Goal: Task Accomplishment & Management: Use online tool/utility

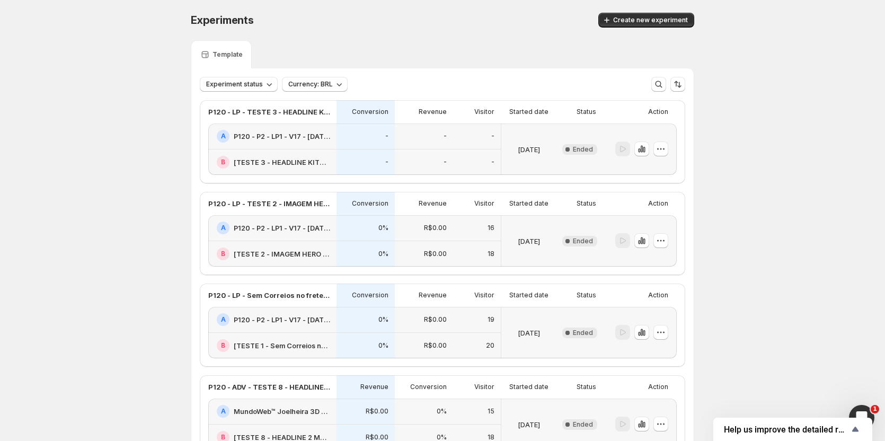
scroll to position [106, 0]
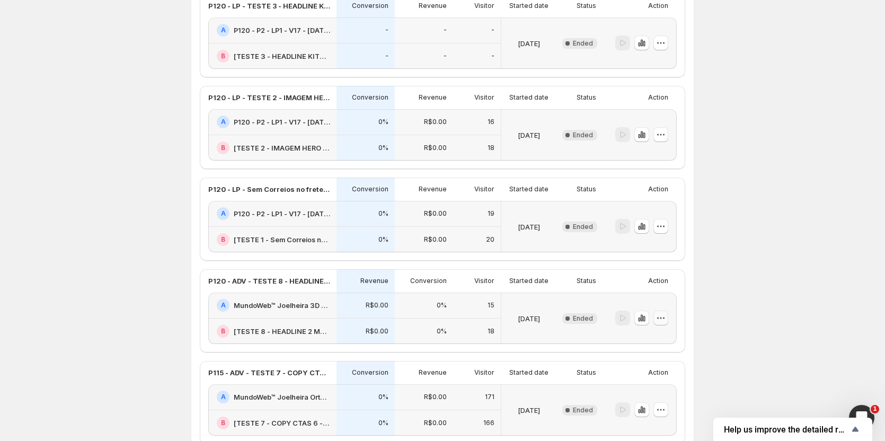
click at [666, 315] on icon "button" at bounding box center [661, 318] width 11 height 11
click at [654, 359] on span "Rename" at bounding box center [658, 358] width 27 height 8
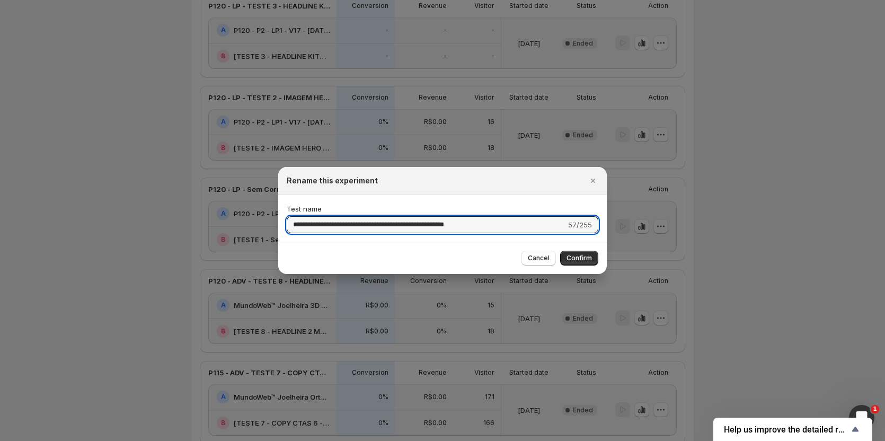
drag, startPoint x: 438, startPoint y: 223, endPoint x: 251, endPoint y: 228, distance: 187.1
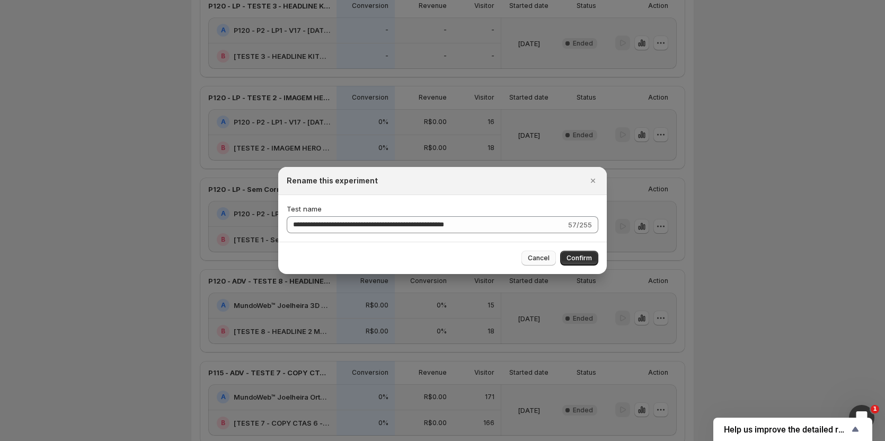
click at [542, 254] on span "Cancel" at bounding box center [539, 258] width 22 height 8
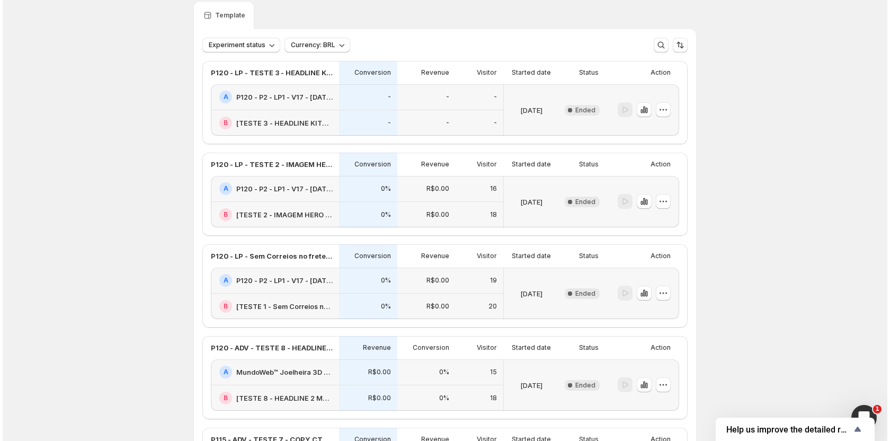
scroll to position [0, 0]
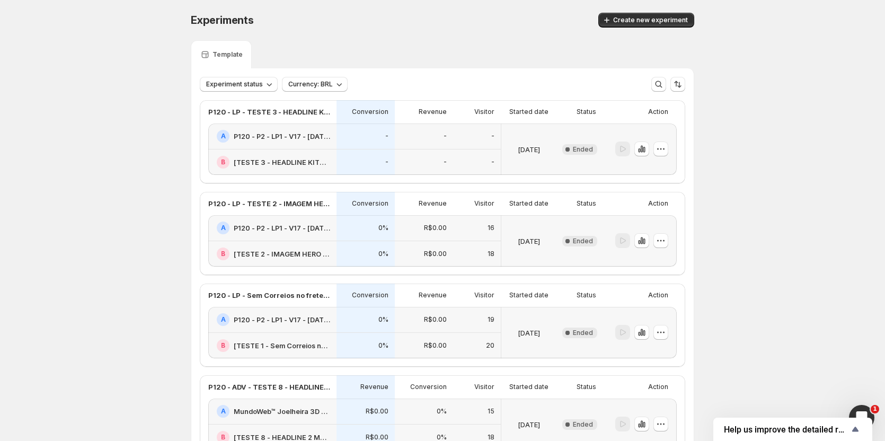
click at [666, 29] on div "Experiments. This page is ready Experiments Create new experiment" at bounding box center [442, 20] width 503 height 40
click at [666, 28] on div "Experiments. This page is ready Experiments Create new experiment" at bounding box center [442, 20] width 503 height 40
click at [662, 24] on button "Create new experiment" at bounding box center [646, 20] width 96 height 15
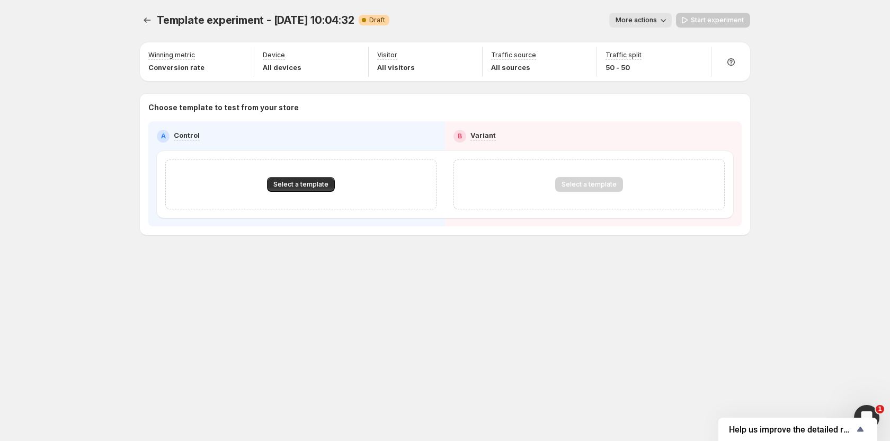
click at [635, 18] on span "More actions" at bounding box center [636, 20] width 41 height 8
click at [638, 59] on span "Rename" at bounding box center [646, 60] width 27 height 8
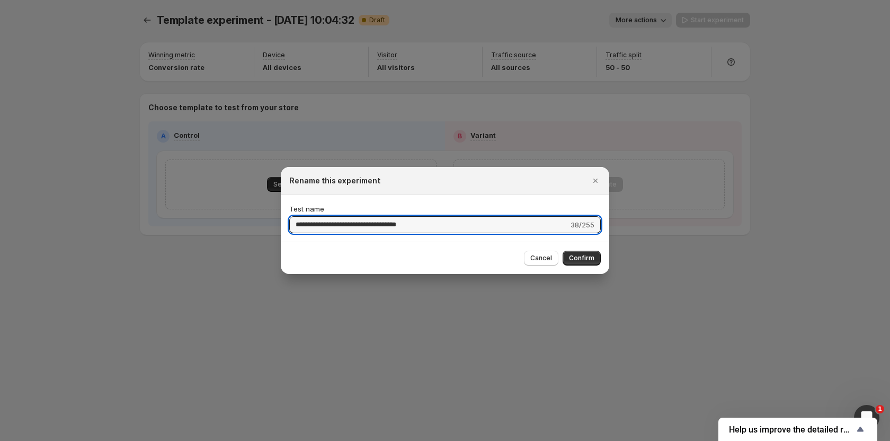
drag, startPoint x: 365, startPoint y: 224, endPoint x: 224, endPoint y: 215, distance: 141.3
click at [225, 440] on div "**********" at bounding box center [445, 441] width 890 height 0
click at [309, 222] on input "**********" at bounding box center [428, 224] width 279 height 17
click at [366, 225] on input "**********" at bounding box center [428, 224] width 279 height 17
type input "**********"
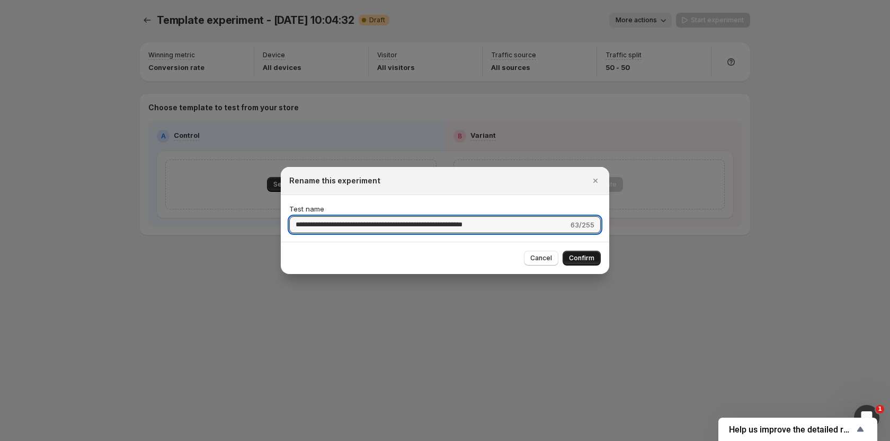
click at [574, 256] on span "Confirm" at bounding box center [581, 258] width 25 height 8
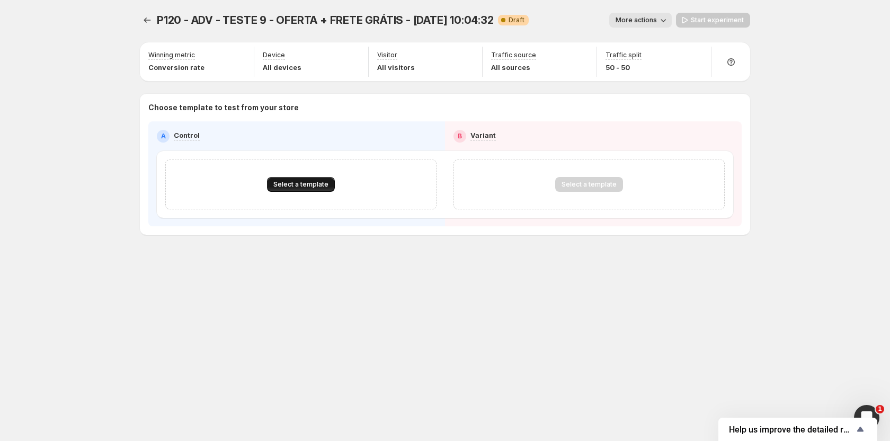
click at [315, 181] on span "Select a template" at bounding box center [300, 184] width 55 height 8
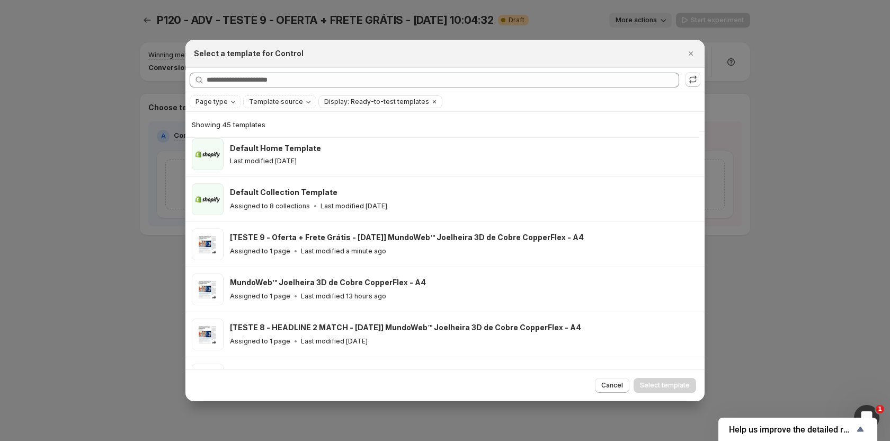
scroll to position [131, 0]
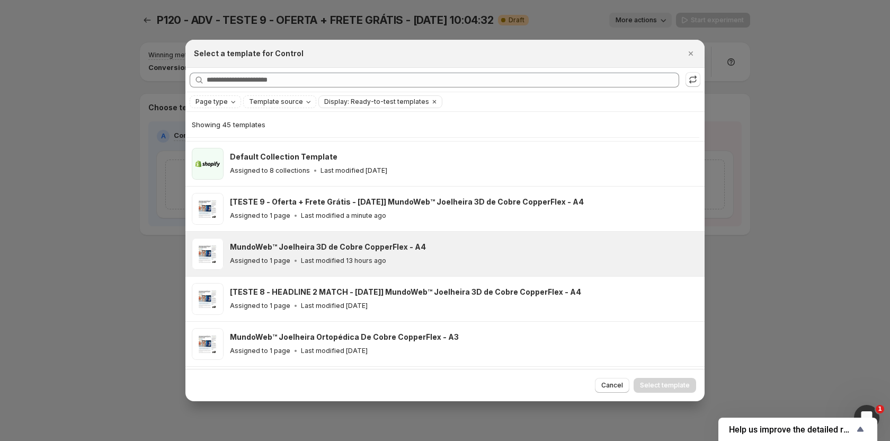
click at [322, 244] on h3 "MundoWeb™ Joelheira 3D de Cobre CopperFlex - A4" at bounding box center [328, 247] width 196 height 11
click at [671, 384] on span "Select template" at bounding box center [665, 385] width 50 height 8
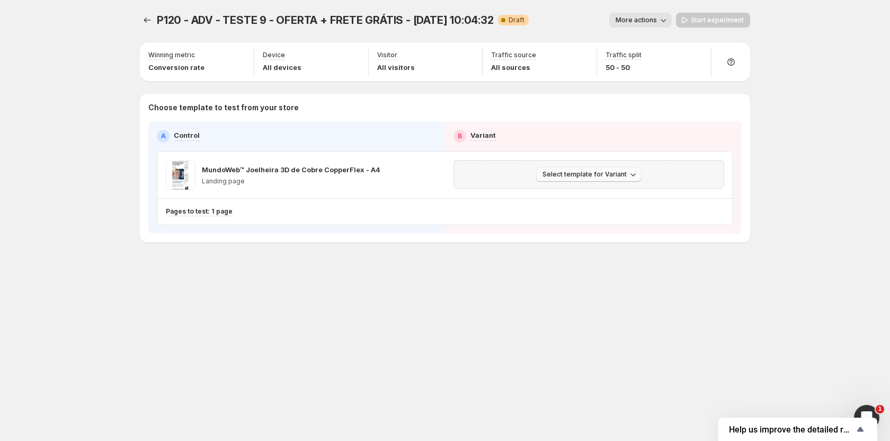
click at [560, 179] on button "Select template for Variant" at bounding box center [588, 174] width 105 height 15
click at [564, 200] on span "Select an existing template" at bounding box center [582, 196] width 90 height 8
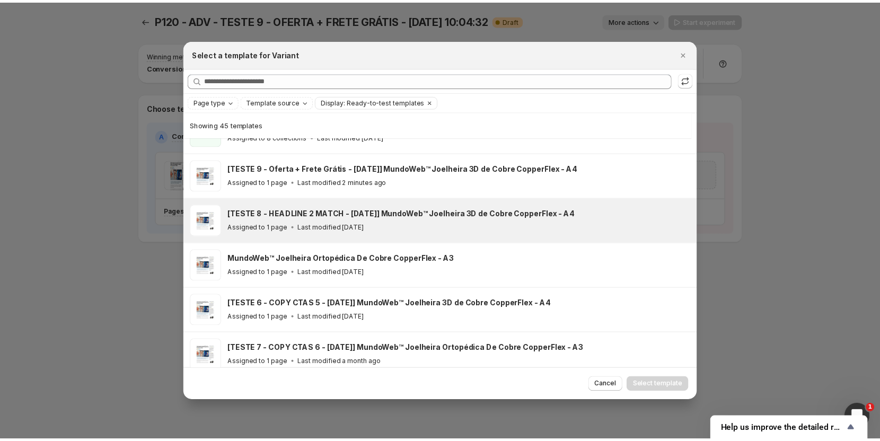
scroll to position [184, 0]
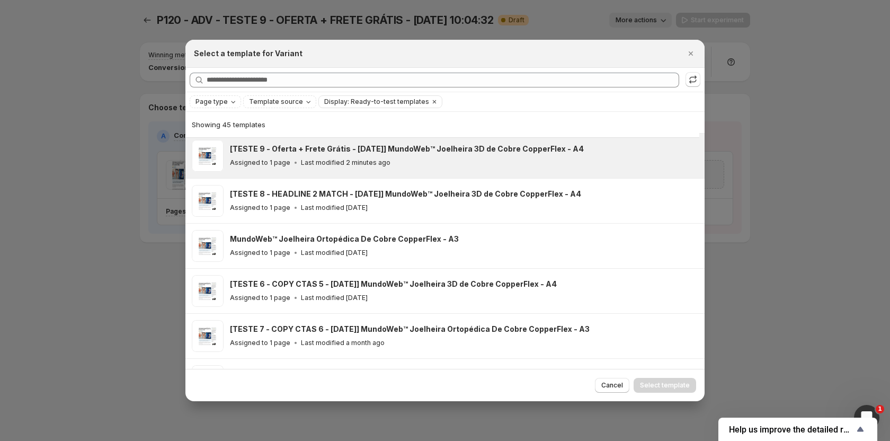
click at [355, 155] on div "[TESTE 9 - Oferta + Frete Grátis - 23/09/25] MundoWeb™ Joelheira 3D de Cobre Co…" at bounding box center [462, 156] width 465 height 24
click at [676, 385] on span "Select template" at bounding box center [665, 385] width 50 height 8
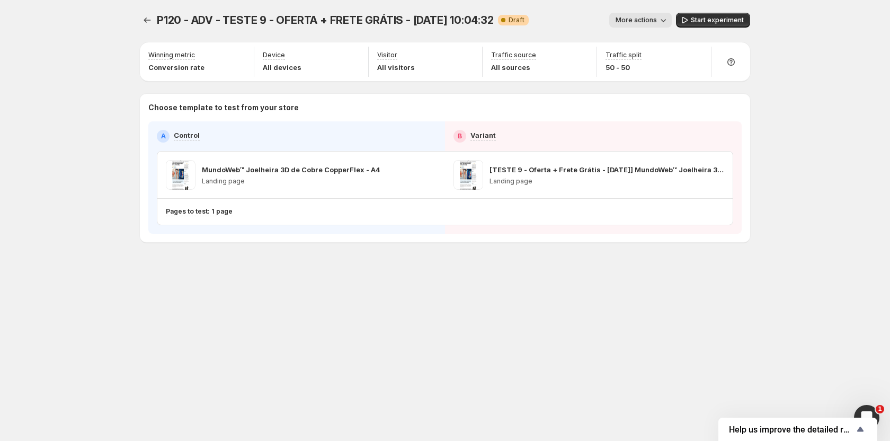
click at [711, 18] on span "Start experiment" at bounding box center [717, 20] width 53 height 8
click at [138, 20] on div "P120 - ADV - TESTE 9 - OFERTA + FRETE GRÁTIS - Sep 23, 10:04:32. This page is r…" at bounding box center [445, 149] width 636 height 299
click at [141, 20] on button "Experiments" at bounding box center [147, 20] width 15 height 15
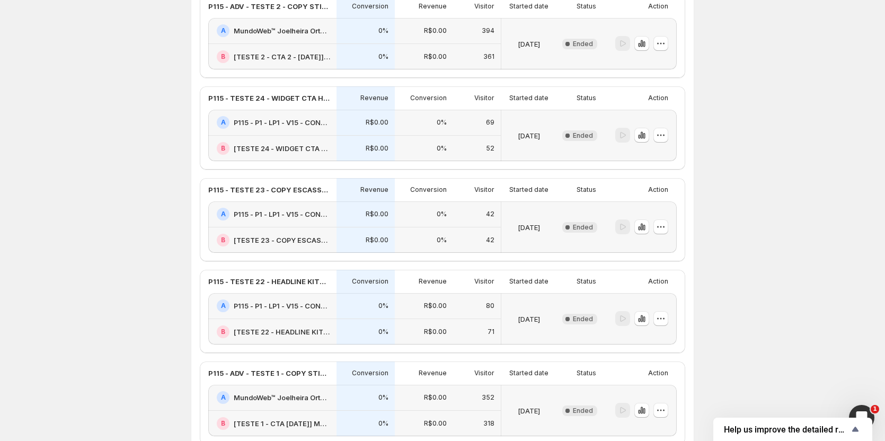
scroll to position [1574, 0]
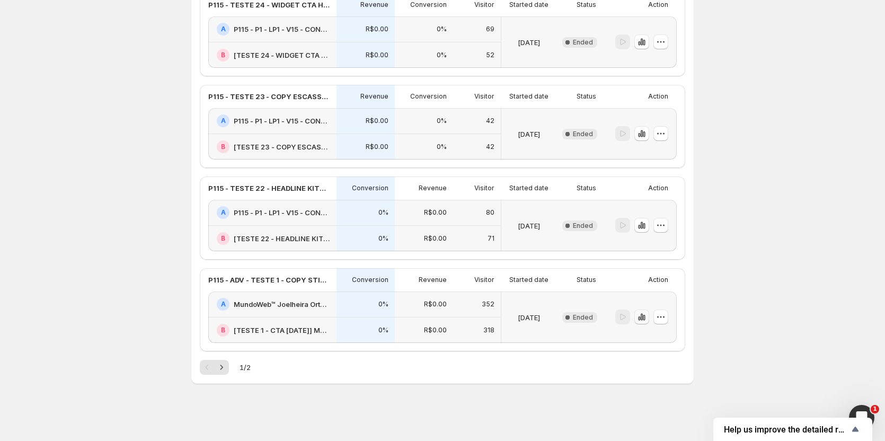
click at [644, 317] on icon "button" at bounding box center [641, 317] width 11 height 11
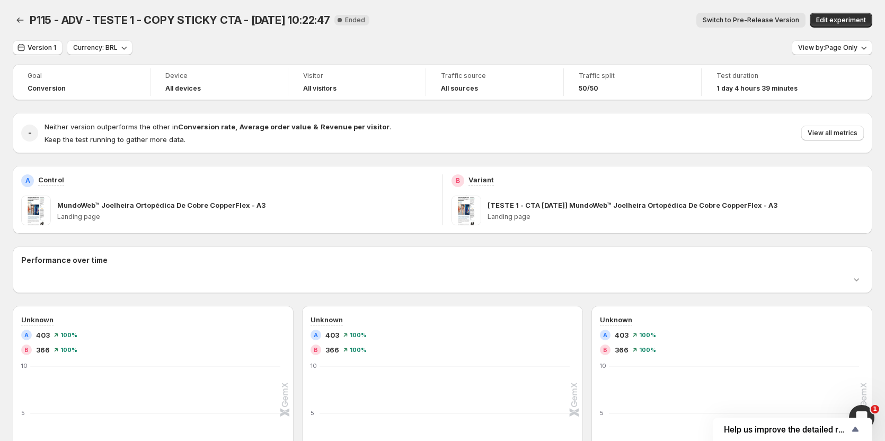
click at [746, 20] on span "Switch to Pre-Release Version" at bounding box center [751, 20] width 96 height 8
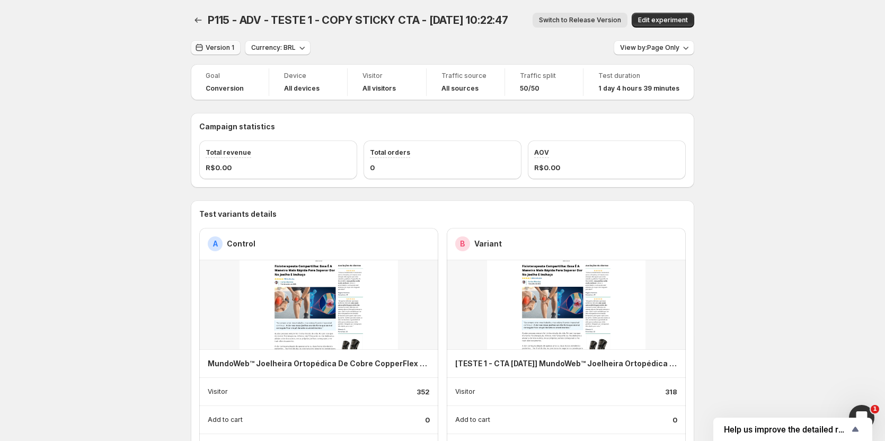
click at [215, 43] on button "Version 1" at bounding box center [216, 47] width 50 height 15
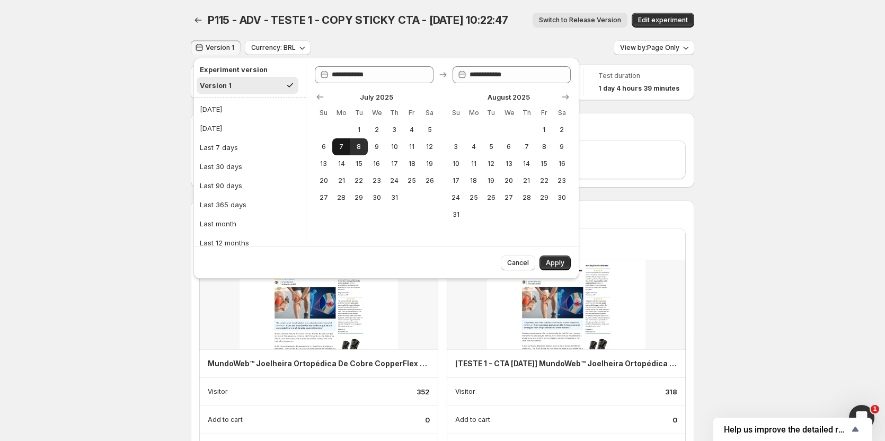
click at [341, 144] on span "7" at bounding box center [341, 147] width 9 height 8
click at [356, 148] on span "8" at bounding box center [359, 147] width 9 height 8
type input "**********"
click at [201, 17] on icon "Back" at bounding box center [198, 20] width 11 height 11
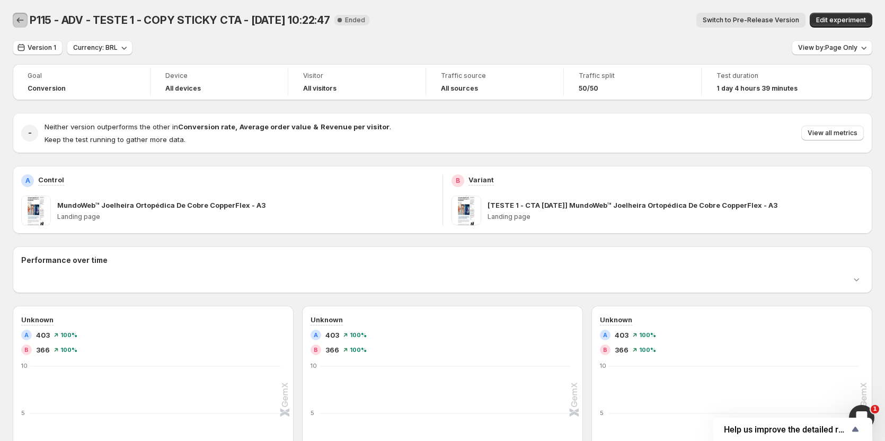
click at [24, 25] on button "Back" at bounding box center [20, 20] width 15 height 15
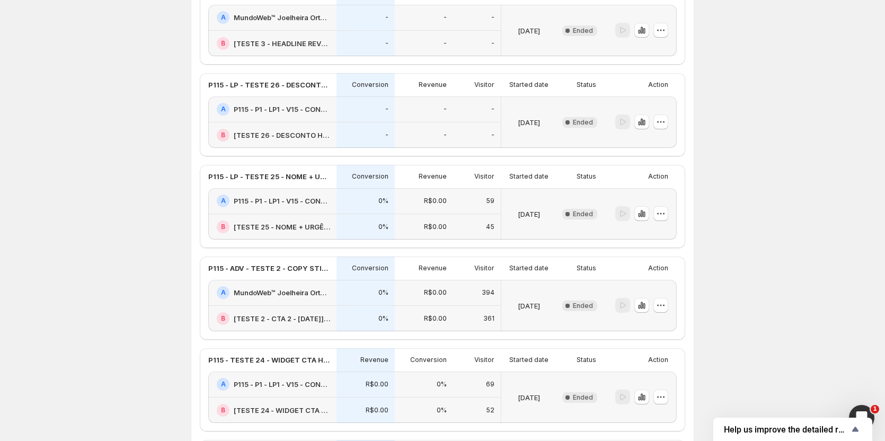
scroll to position [1574, 0]
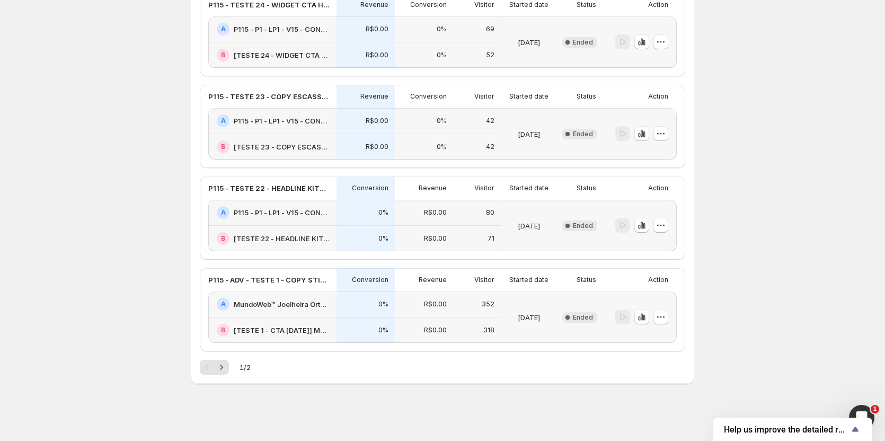
click at [223, 368] on icon "Next" at bounding box center [221, 367] width 11 height 11
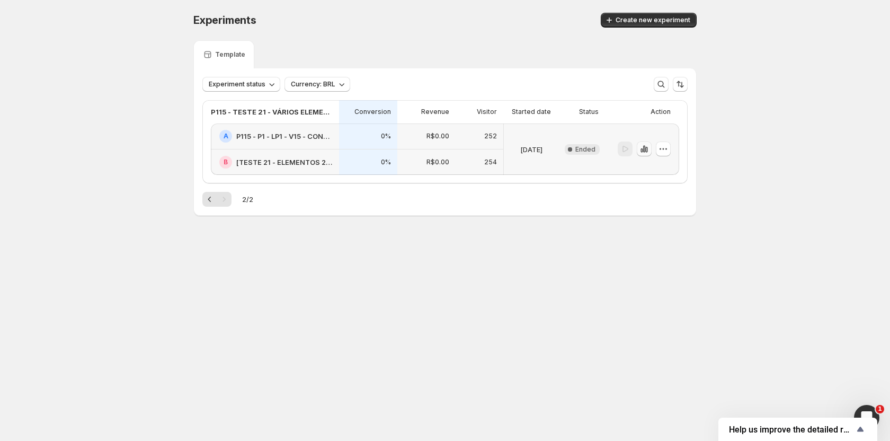
click at [648, 150] on icon "button" at bounding box center [644, 149] width 11 height 11
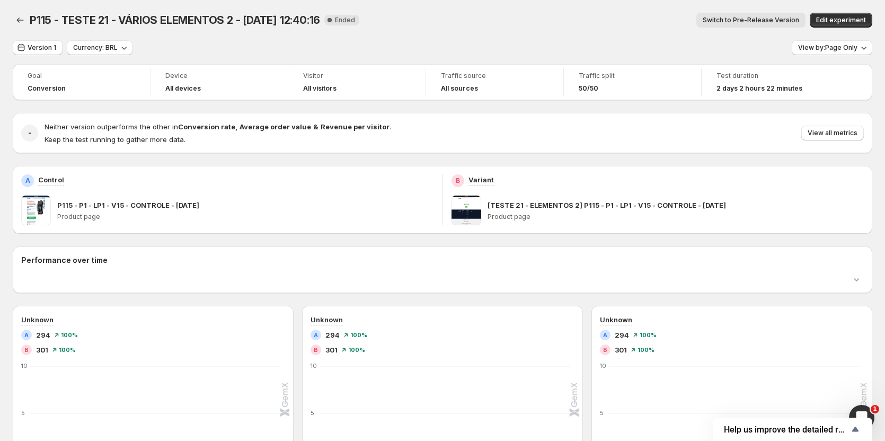
click at [724, 20] on span "Switch to Pre-Release Version" at bounding box center [751, 20] width 96 height 8
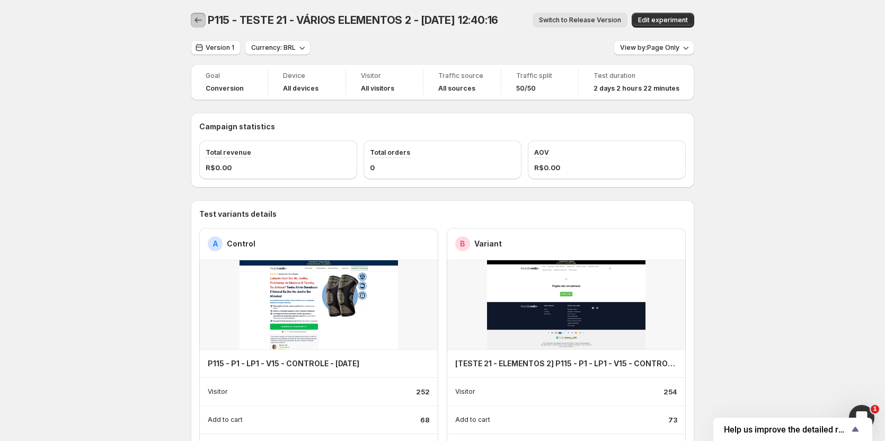
click at [203, 22] on icon "Back" at bounding box center [198, 20] width 11 height 11
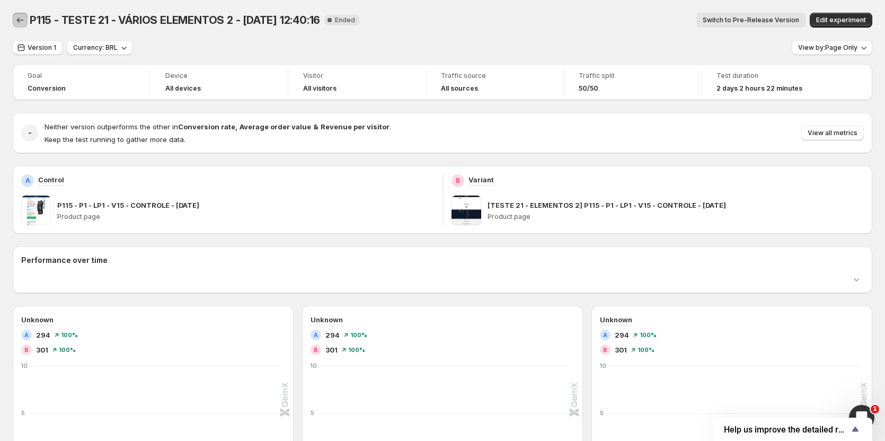
click at [16, 16] on icon "Back" at bounding box center [20, 20] width 11 height 11
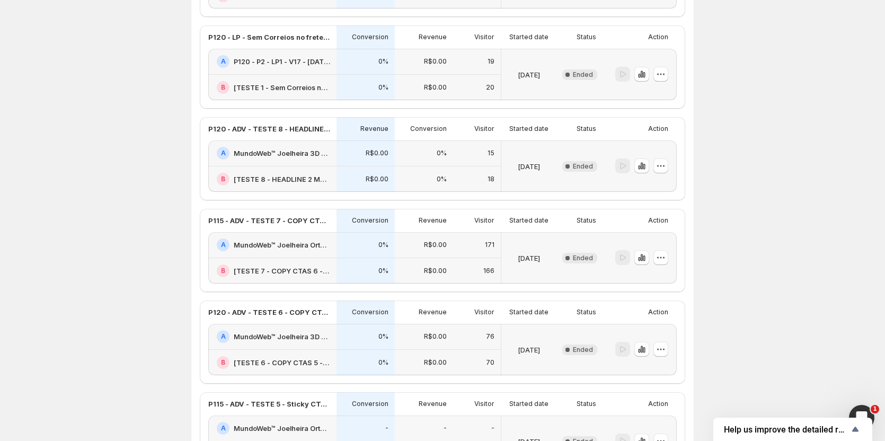
scroll to position [900, 0]
click at [643, 258] on icon "button" at bounding box center [642, 257] width 2 height 7
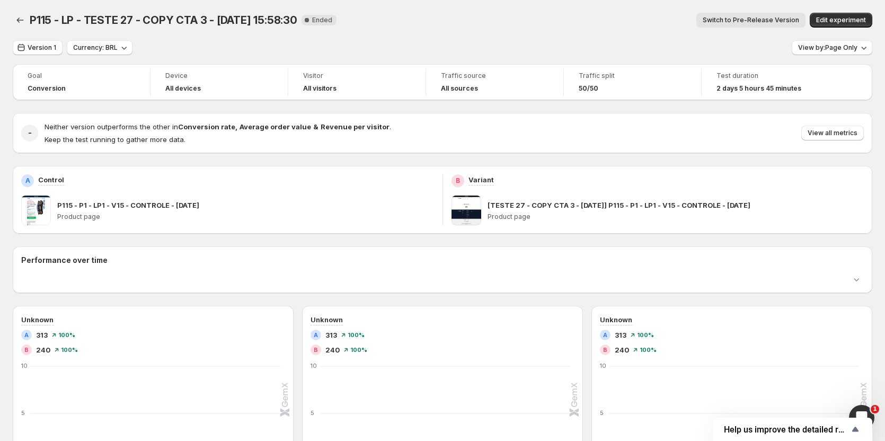
click at [756, 25] on button "Switch to Pre-Release Version" at bounding box center [750, 20] width 109 height 15
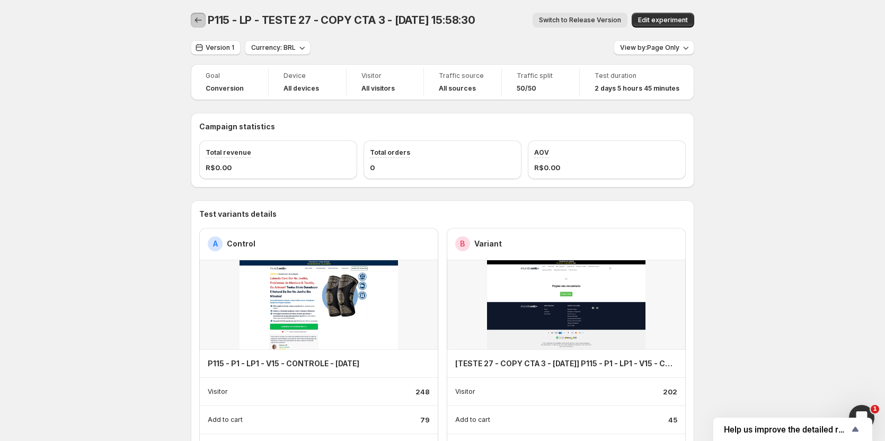
click at [201, 19] on icon "Back" at bounding box center [198, 20] width 11 height 11
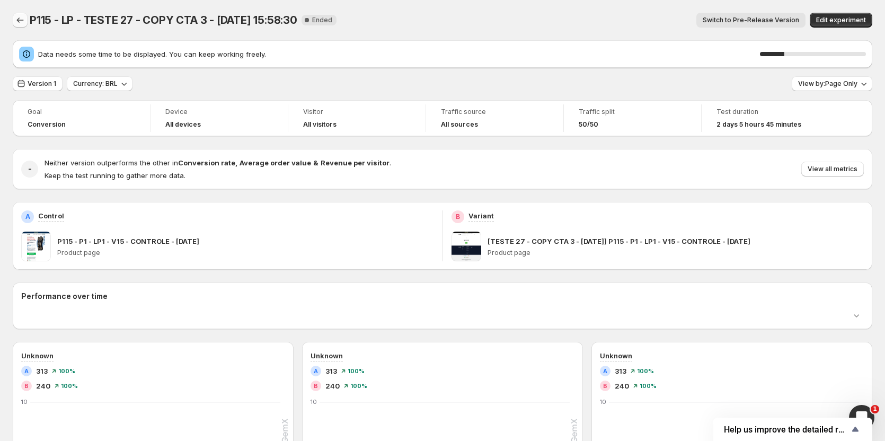
click at [21, 16] on icon "Back" at bounding box center [20, 20] width 11 height 11
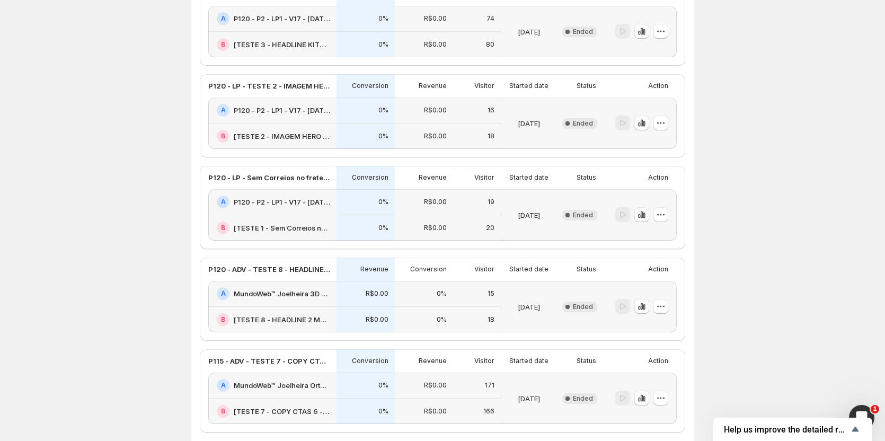
scroll to position [318, 0]
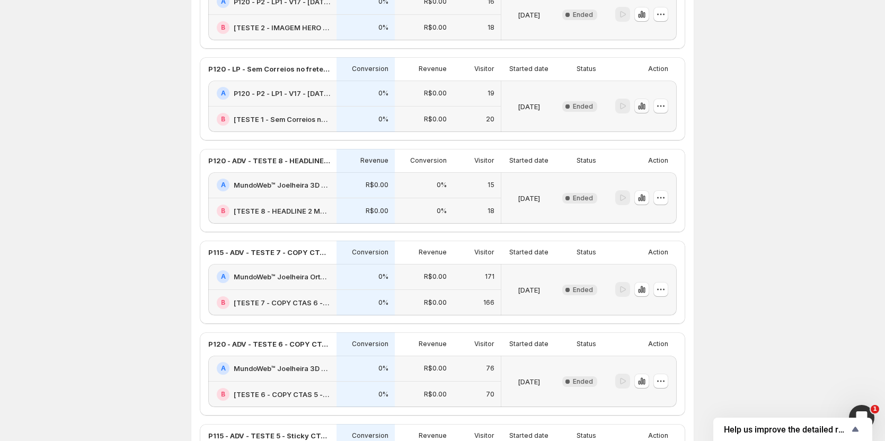
click at [643, 104] on icon "button" at bounding box center [642, 106] width 2 height 7
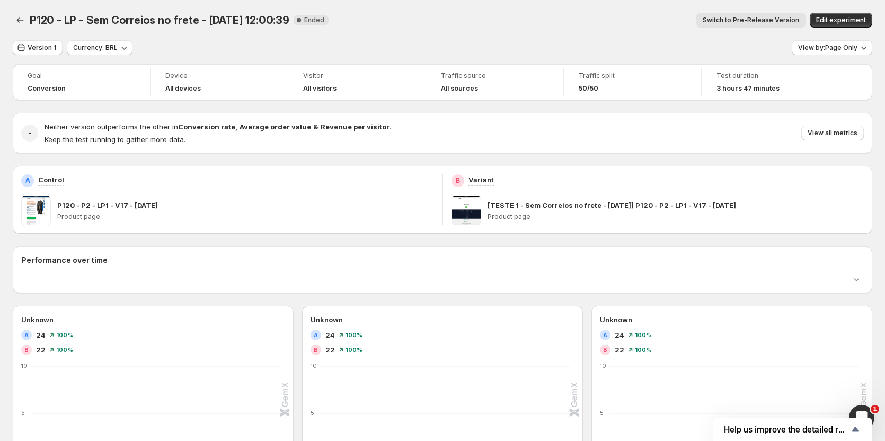
click at [734, 14] on button "Switch to Pre-Release Version" at bounding box center [750, 20] width 109 height 15
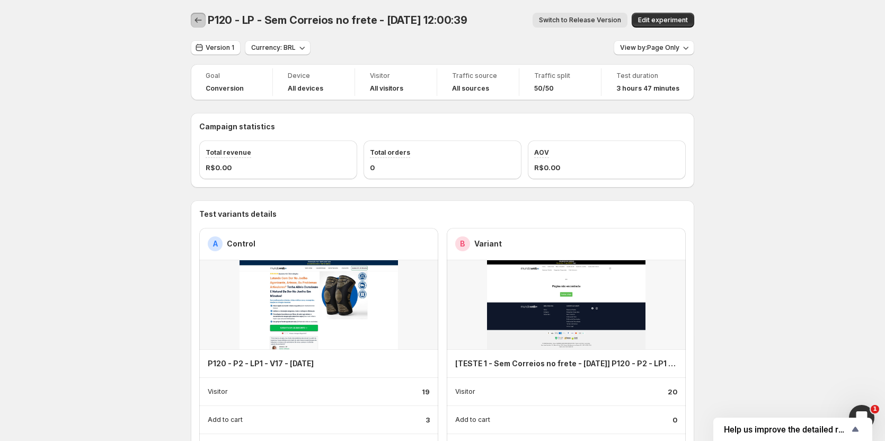
click at [206, 22] on button "Back" at bounding box center [198, 20] width 15 height 15
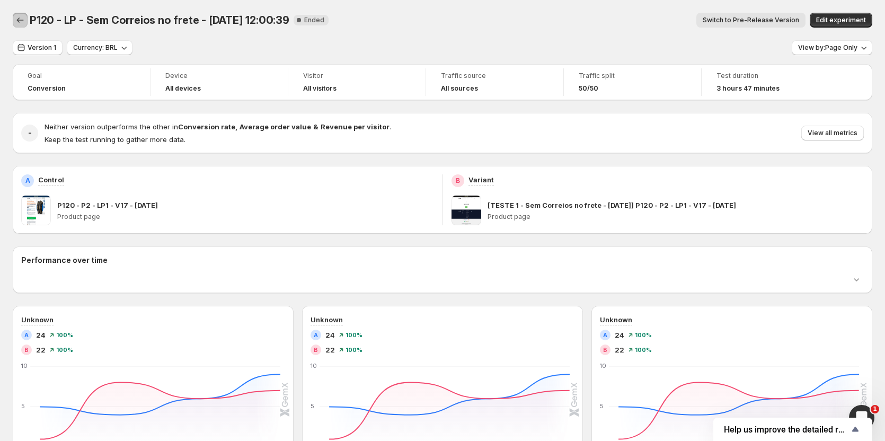
click at [21, 20] on icon "Back" at bounding box center [20, 20] width 11 height 11
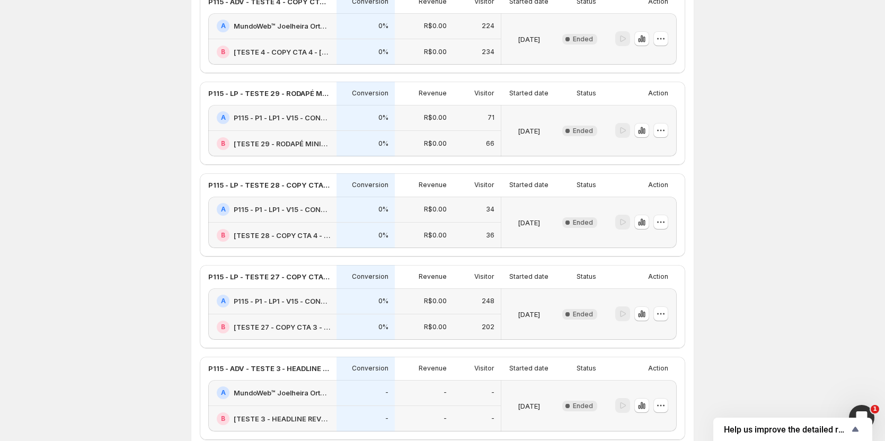
scroll to position [848, 0]
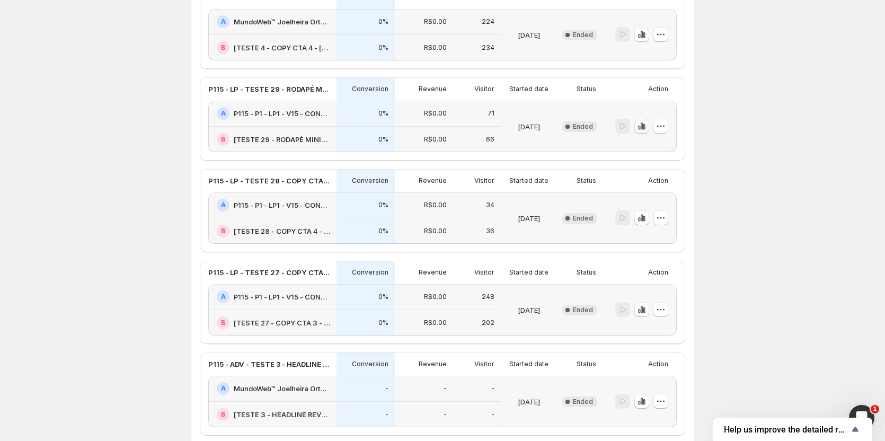
click at [647, 127] on icon "button" at bounding box center [641, 126] width 11 height 11
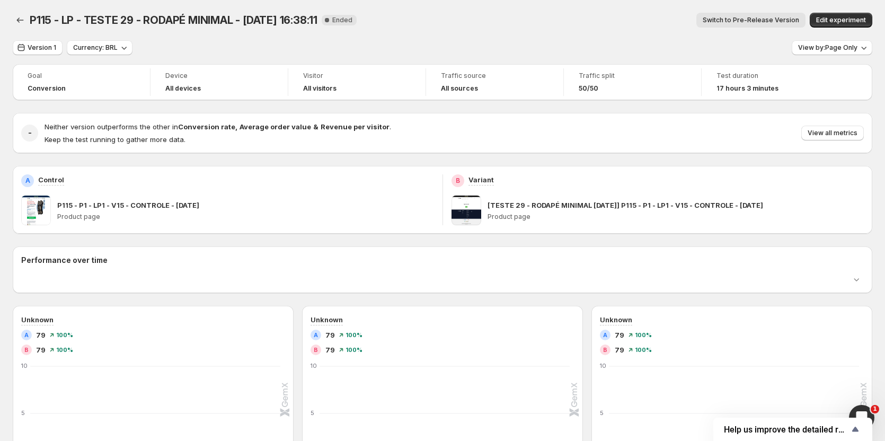
click at [713, 22] on button "Switch to Pre-Release Version" at bounding box center [750, 20] width 109 height 15
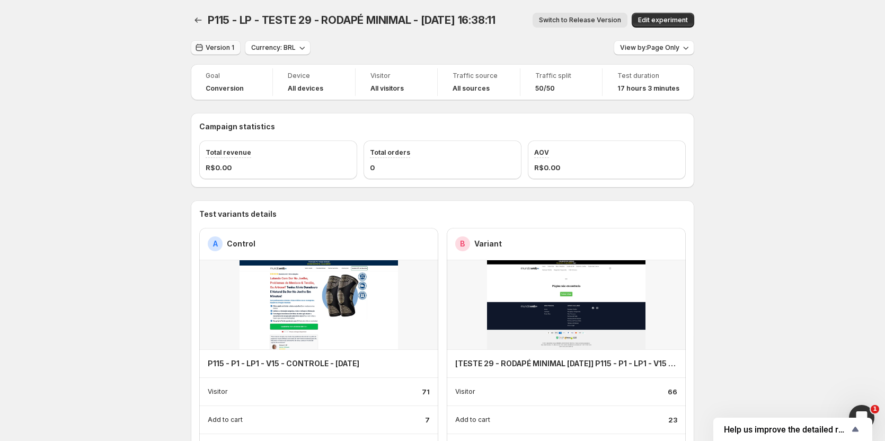
click at [223, 53] on button "Version 1" at bounding box center [216, 47] width 50 height 15
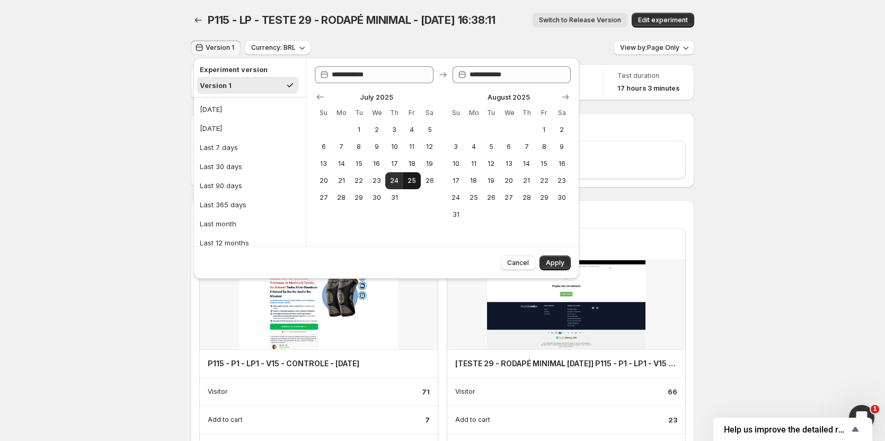
click at [410, 182] on span "25" at bounding box center [412, 180] width 9 height 8
type input "**********"
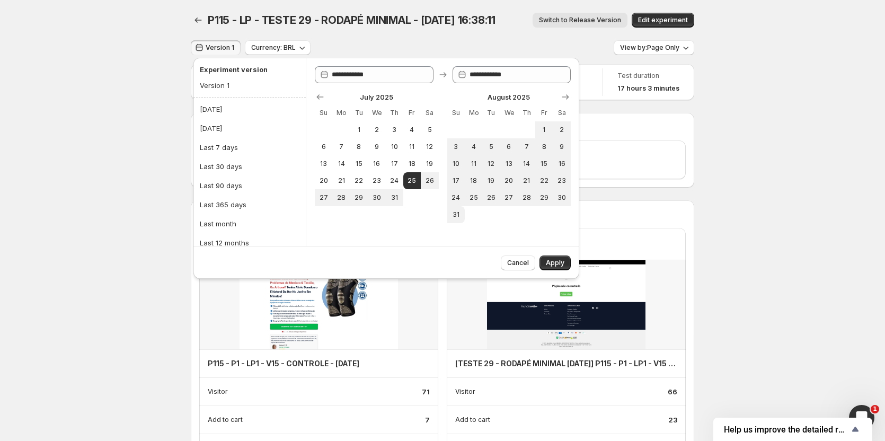
click at [551, 265] on span "Apply" at bounding box center [555, 263] width 19 height 8
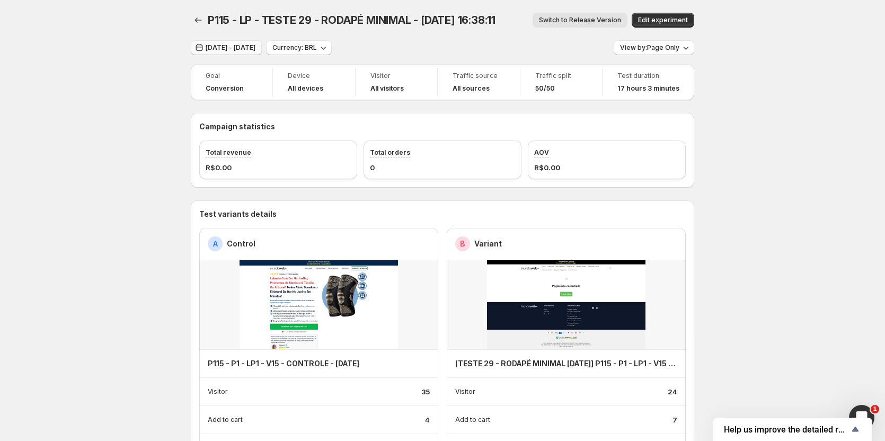
click at [247, 48] on span "Jul 25, 2025 - Jul 25, 2025" at bounding box center [231, 47] width 50 height 8
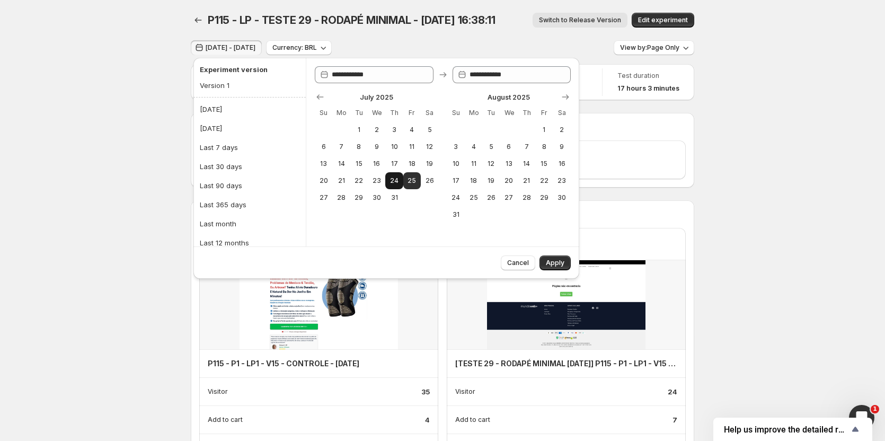
click at [399, 185] on button "24" at bounding box center [393, 180] width 17 height 17
type input "**********"
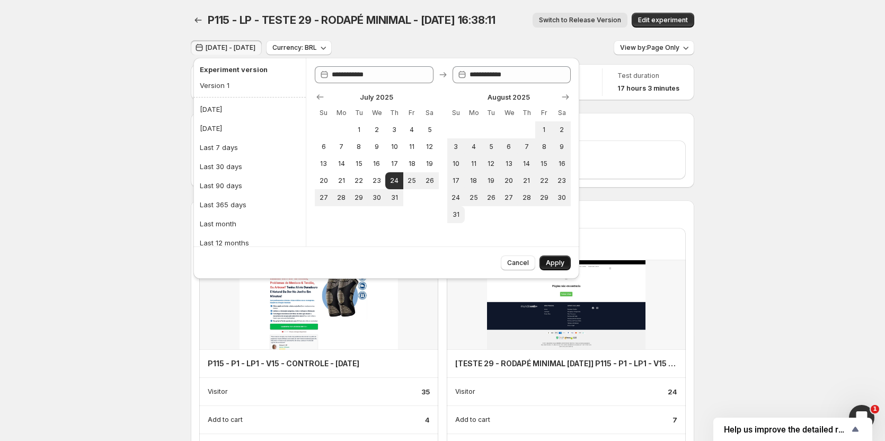
click at [552, 264] on span "Apply" at bounding box center [555, 263] width 19 height 8
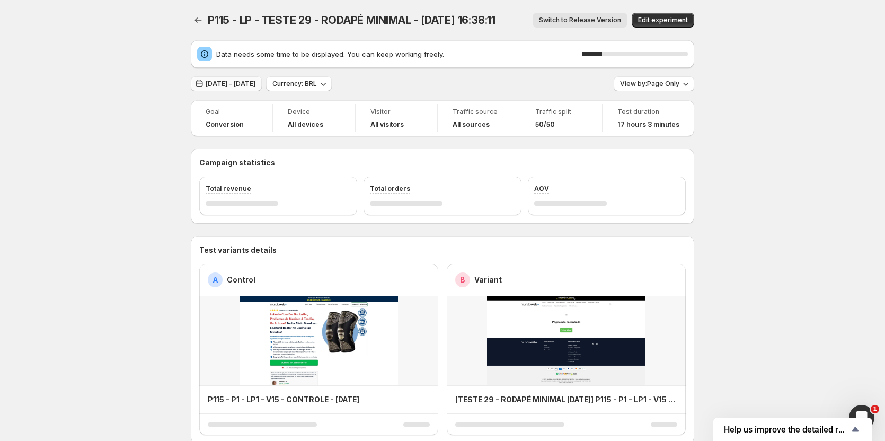
click at [244, 77] on button "Jul 24, 2025 - Jul 24, 2025" at bounding box center [226, 83] width 71 height 15
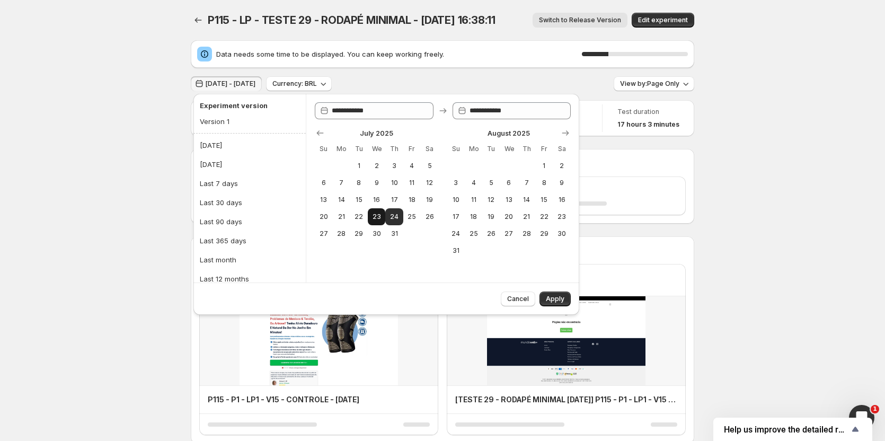
click at [384, 217] on button "23" at bounding box center [376, 216] width 17 height 17
type input "**********"
click at [391, 218] on span "24" at bounding box center [394, 217] width 9 height 8
type input "**********"
click at [551, 304] on button "Apply" at bounding box center [554, 298] width 31 height 15
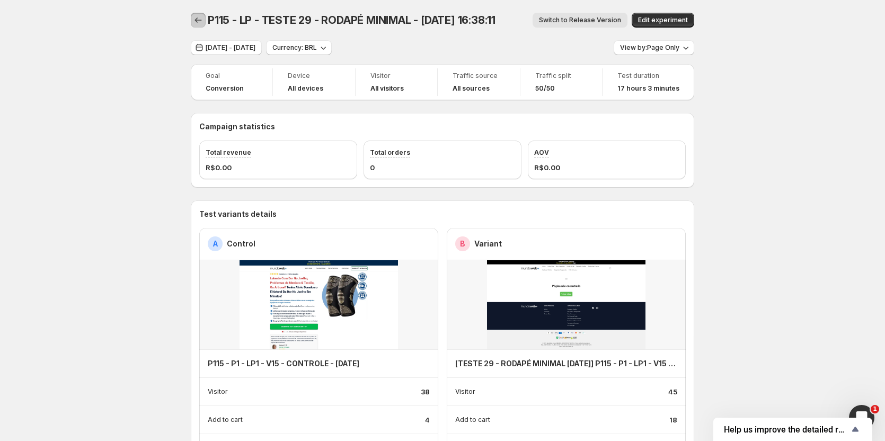
click at [199, 27] on button "Back" at bounding box center [198, 20] width 15 height 15
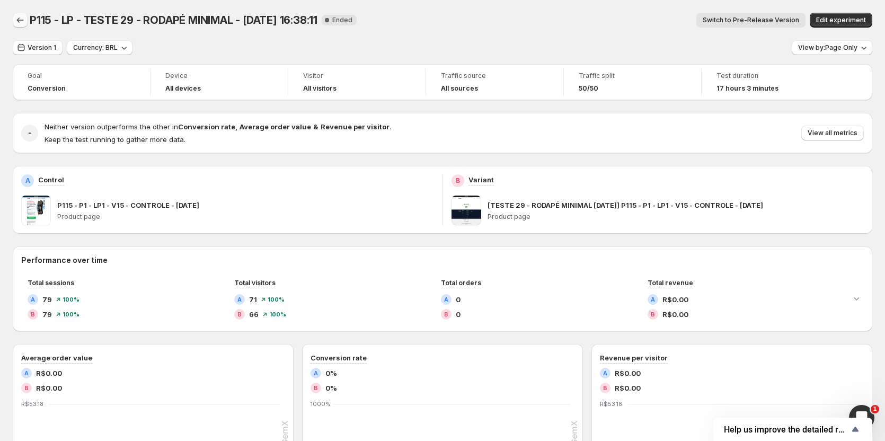
click at [19, 20] on icon "Back" at bounding box center [20, 20] width 11 height 11
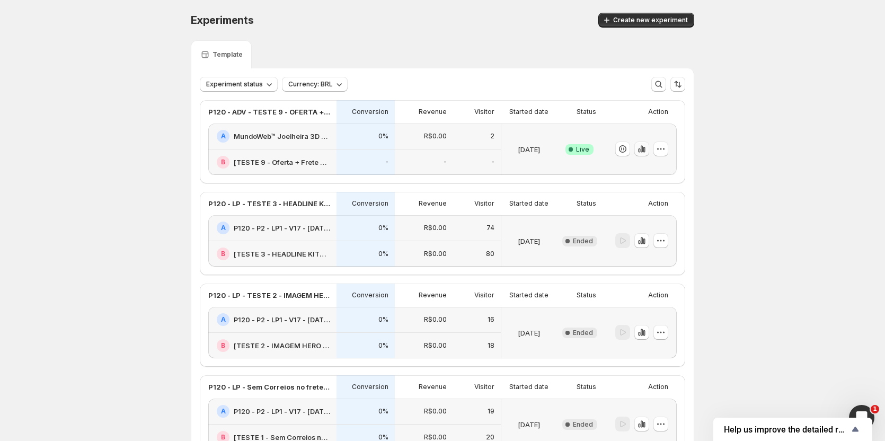
click at [641, 147] on icon "button" at bounding box center [641, 149] width 11 height 11
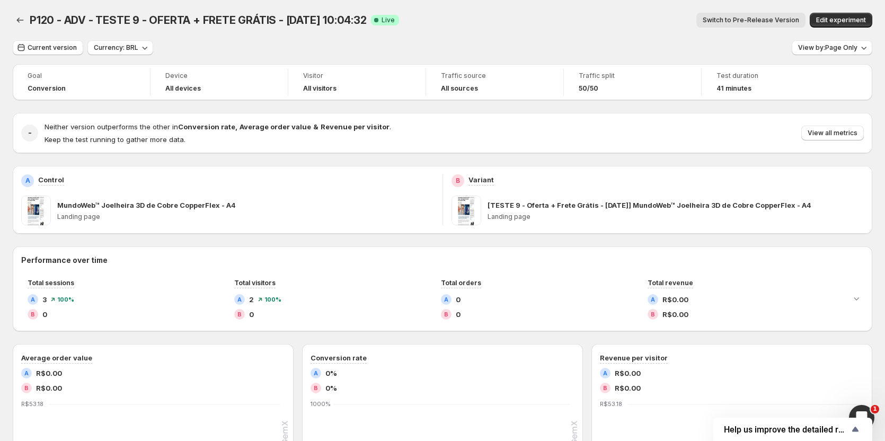
click at [756, 19] on span "Switch to Pre-Release Version" at bounding box center [751, 20] width 96 height 8
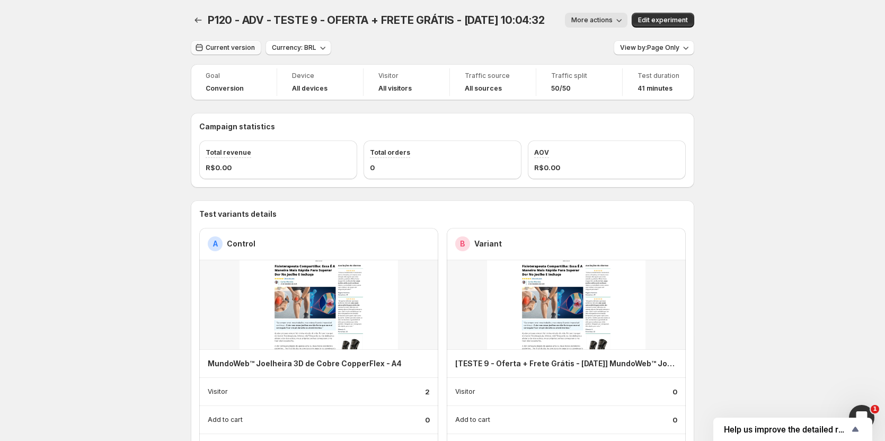
click at [218, 42] on button "Current version" at bounding box center [226, 47] width 70 height 15
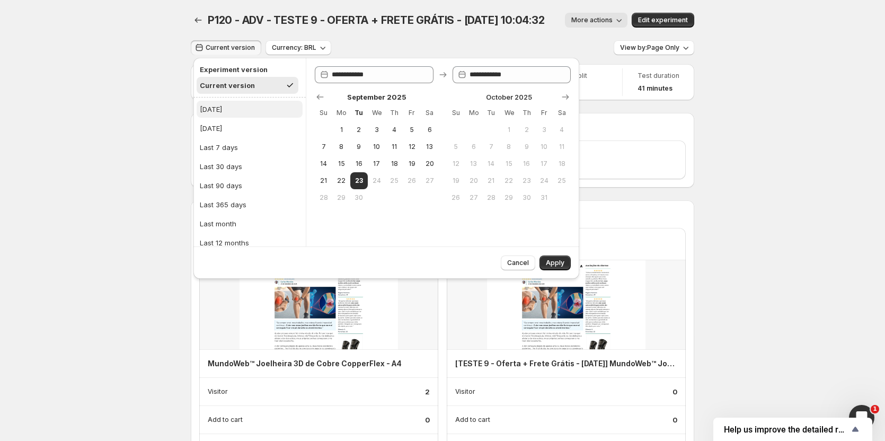
click at [215, 107] on div "[DATE]" at bounding box center [211, 109] width 22 height 11
click at [548, 265] on span "Apply" at bounding box center [555, 263] width 19 height 8
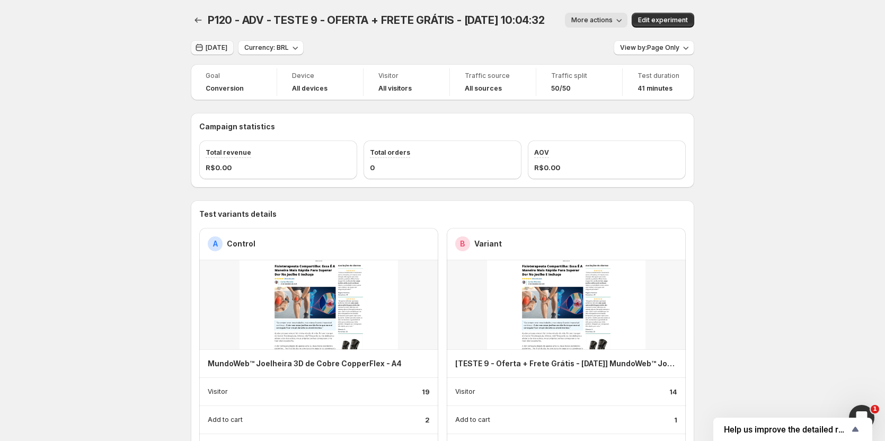
click at [208, 44] on button "[DATE]" at bounding box center [212, 47] width 43 height 15
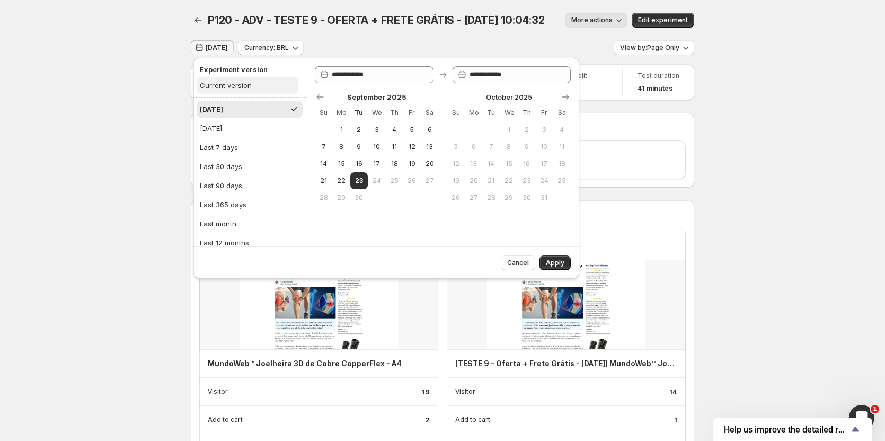
click at [229, 83] on div "Current version" at bounding box center [226, 85] width 52 height 11
click at [555, 268] on button "Apply" at bounding box center [554, 262] width 31 height 15
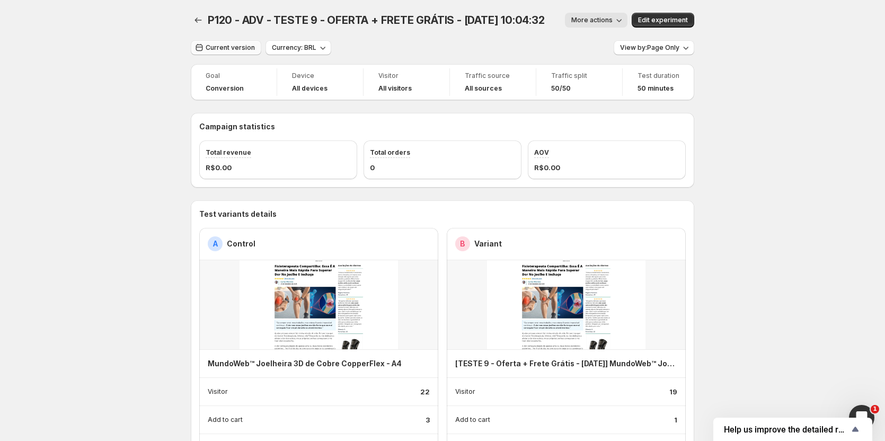
click at [221, 50] on span "Current version" at bounding box center [230, 47] width 49 height 8
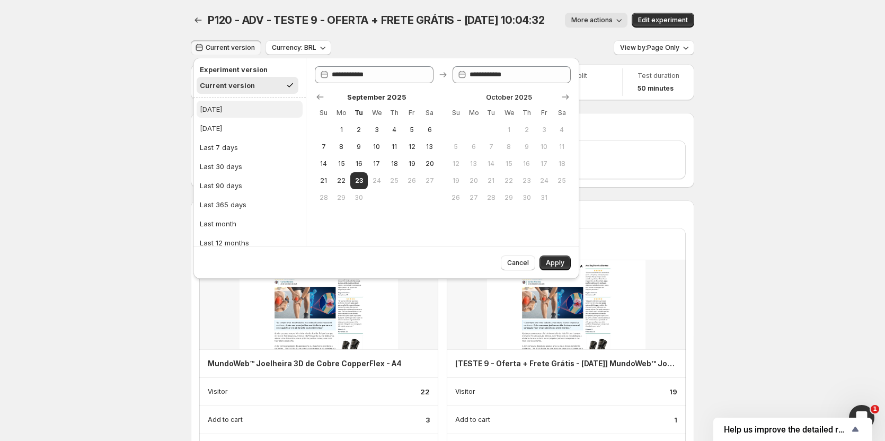
click at [219, 109] on div "[DATE]" at bounding box center [211, 109] width 22 height 11
click at [564, 263] on button "Apply" at bounding box center [554, 262] width 31 height 15
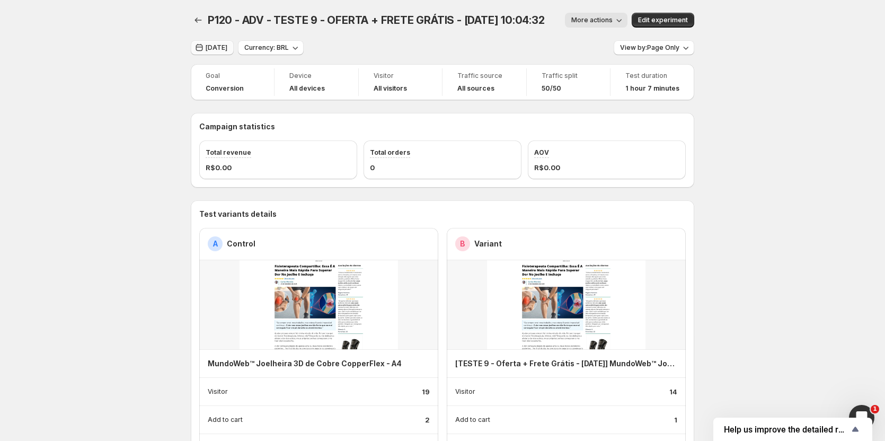
click at [210, 46] on span "[DATE]" at bounding box center [217, 47] width 22 height 8
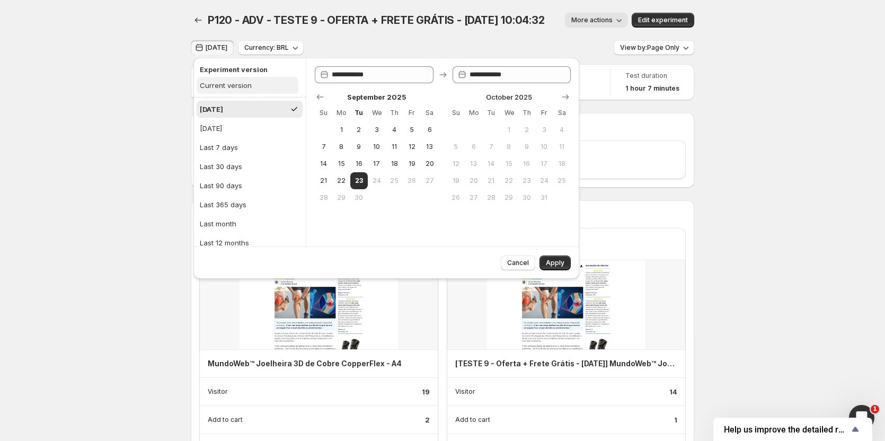
click at [225, 86] on div "Current version" at bounding box center [226, 85] width 52 height 11
click at [560, 261] on span "Apply" at bounding box center [555, 263] width 19 height 8
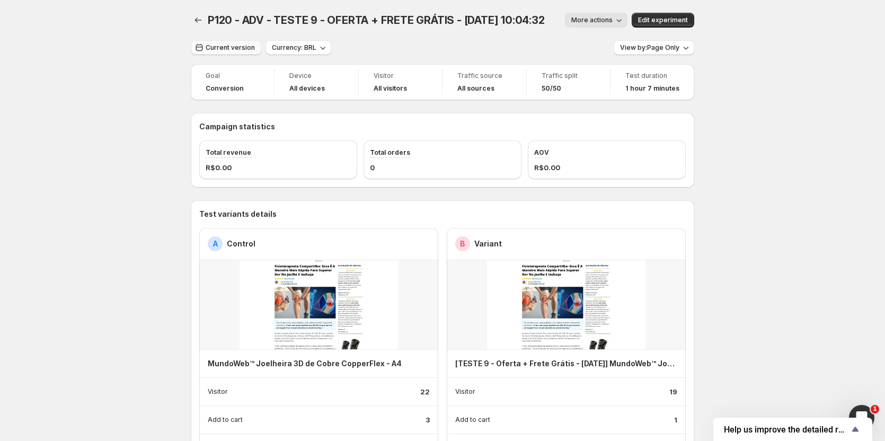
click at [222, 44] on span "Current version" at bounding box center [230, 47] width 49 height 8
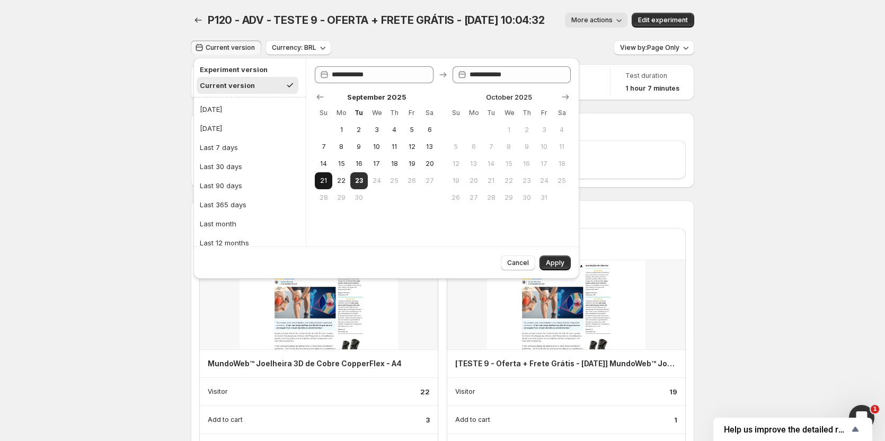
click at [318, 178] on button "21" at bounding box center [323, 180] width 17 height 17
type input "**********"
click at [359, 181] on span "23" at bounding box center [359, 180] width 9 height 8
type input "**********"
click at [570, 264] on button "Apply" at bounding box center [554, 262] width 31 height 15
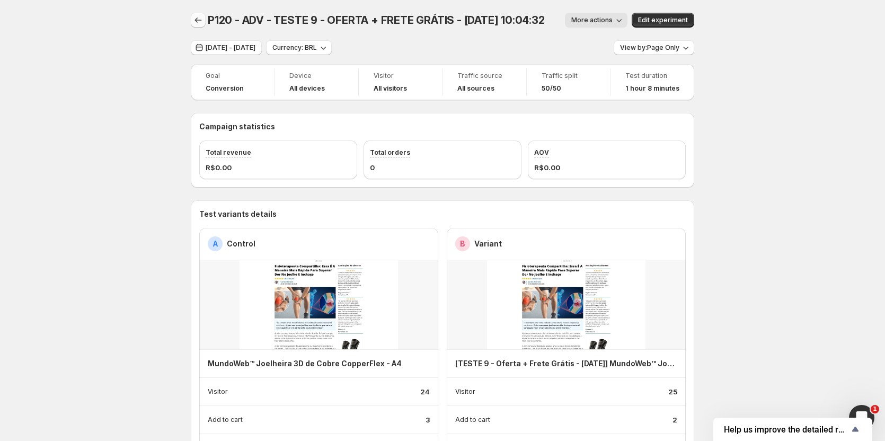
click at [197, 23] on icon "Back" at bounding box center [198, 20] width 11 height 11
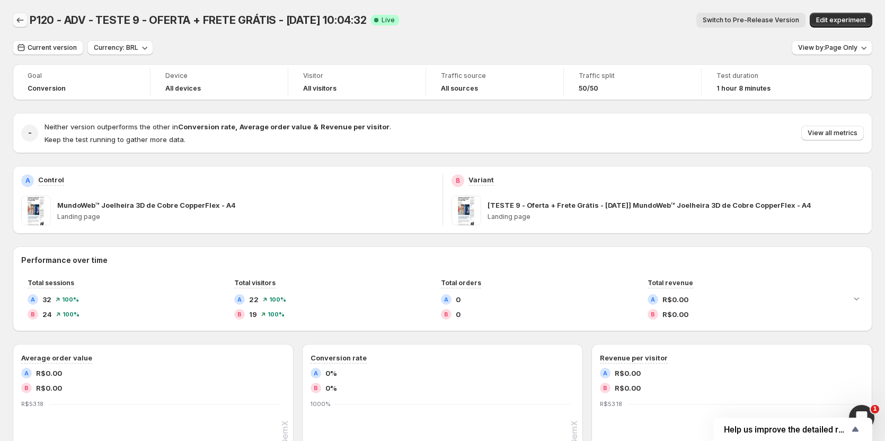
click at [23, 17] on icon "Back" at bounding box center [20, 20] width 11 height 11
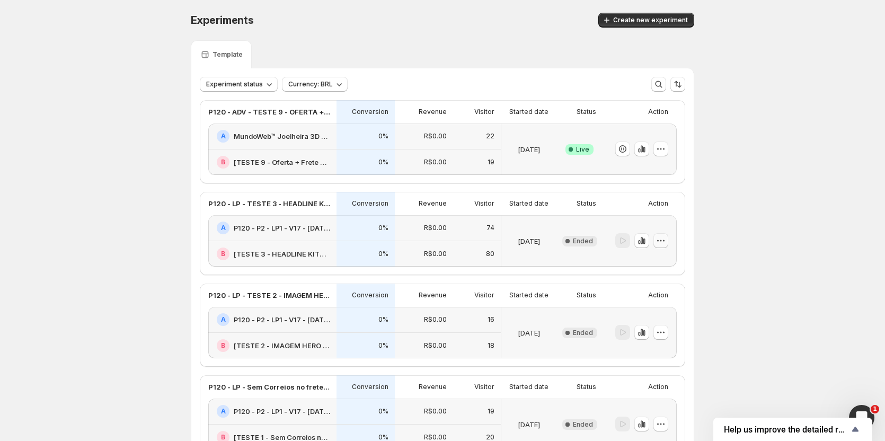
click at [662, 243] on icon "button" at bounding box center [661, 240] width 11 height 11
click at [660, 279] on span "Rename" at bounding box center [658, 281] width 27 height 8
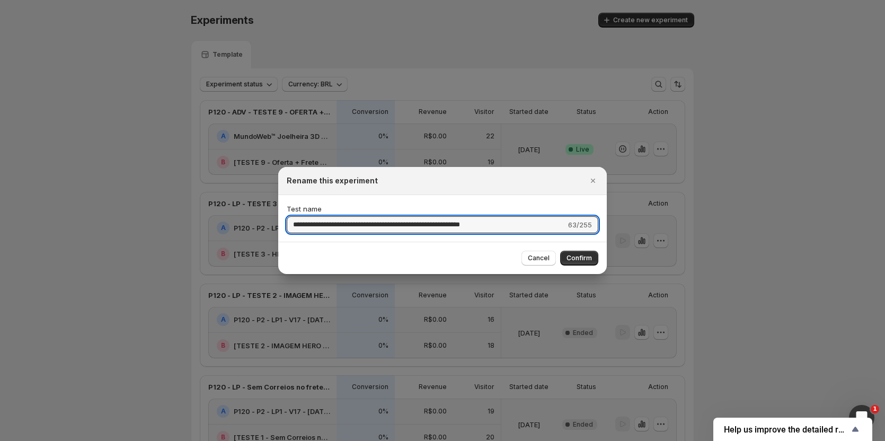
drag, startPoint x: 452, startPoint y: 226, endPoint x: 284, endPoint y: 222, distance: 168.1
click at [284, 222] on div "**********" at bounding box center [442, 218] width 329 height 47
click at [534, 258] on span "Cancel" at bounding box center [539, 258] width 22 height 8
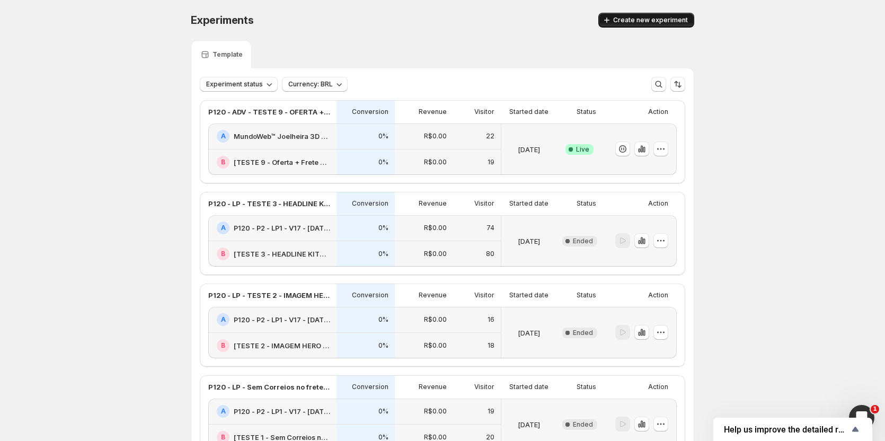
click at [670, 19] on span "Create new experiment" at bounding box center [650, 20] width 75 height 8
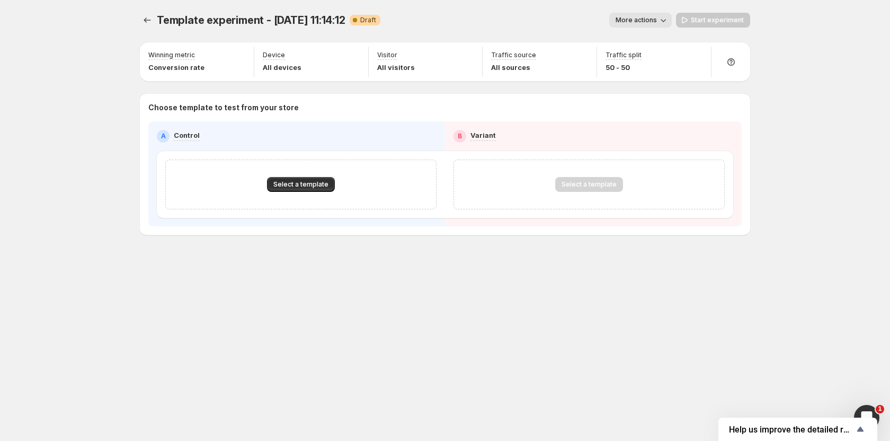
click at [644, 23] on span "More actions" at bounding box center [636, 20] width 41 height 8
click at [641, 59] on span "Rename" at bounding box center [646, 60] width 27 height 8
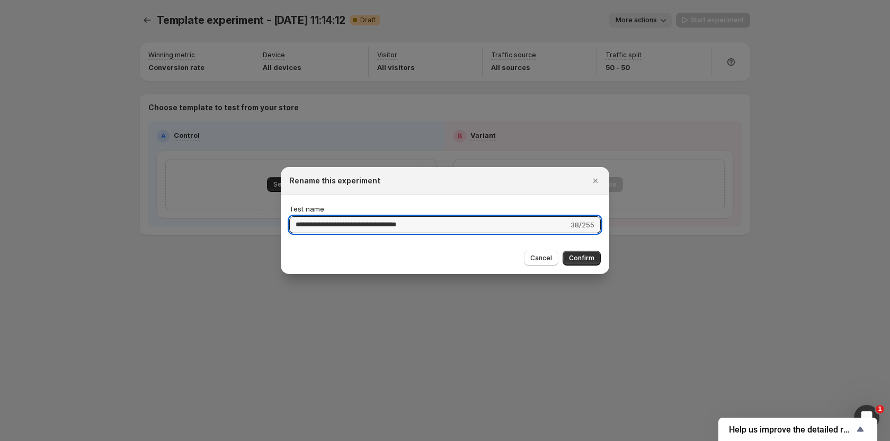
drag, startPoint x: 364, startPoint y: 225, endPoint x: 172, endPoint y: 215, distance: 192.1
click at [179, 441] on div "**********" at bounding box center [445, 441] width 890 height 0
click at [360, 223] on input "**********" at bounding box center [428, 224] width 279 height 17
drag, startPoint x: 368, startPoint y: 223, endPoint x: 455, endPoint y: 225, distance: 86.9
click at [455, 225] on input "**********" at bounding box center [428, 224] width 279 height 17
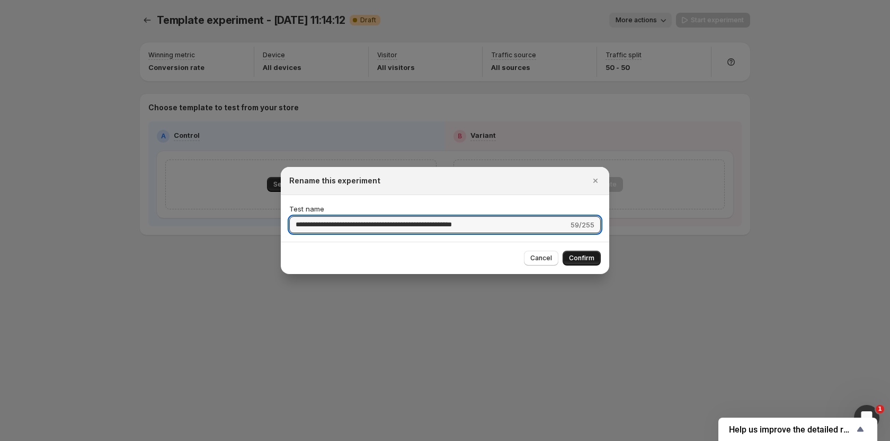
type input "**********"
click at [591, 261] on span "Confirm" at bounding box center [581, 258] width 25 height 8
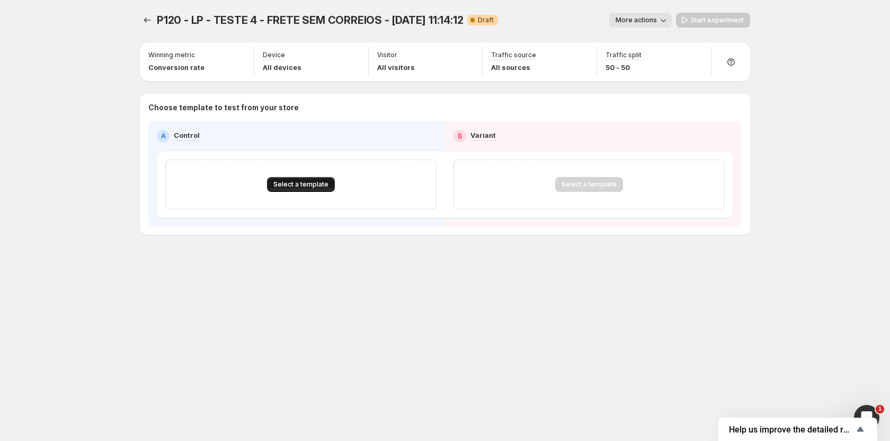
click at [303, 184] on span "Select a template" at bounding box center [300, 184] width 55 height 8
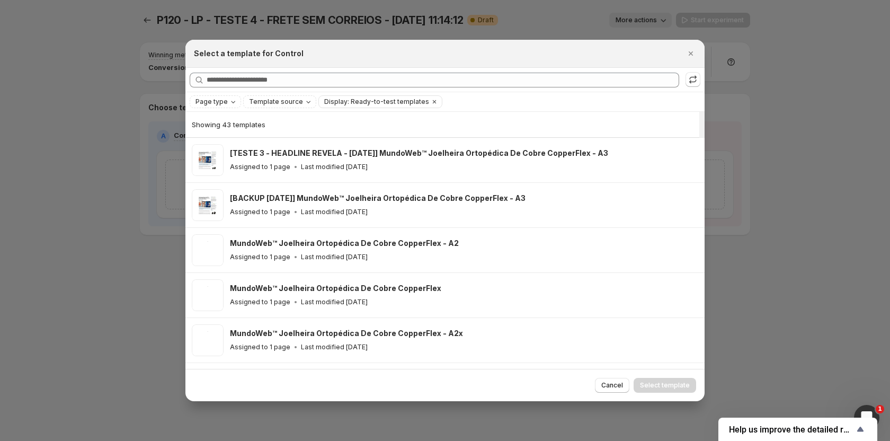
scroll to position [477, 0]
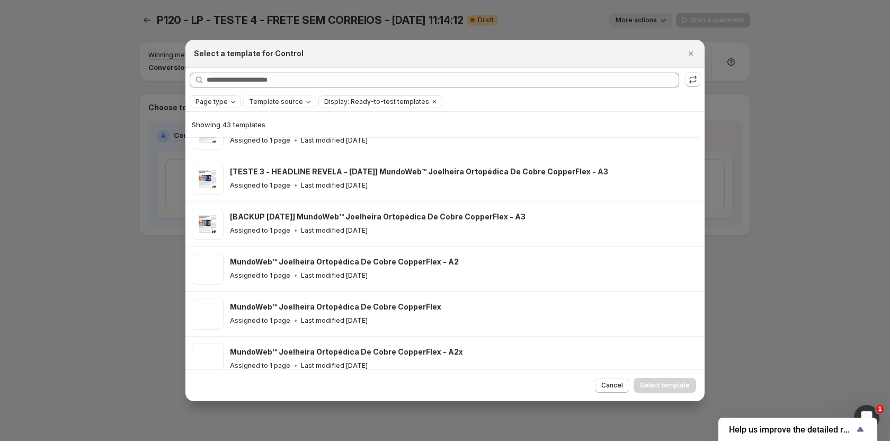
click at [209, 102] on span "Page type" at bounding box center [212, 102] width 32 height 8
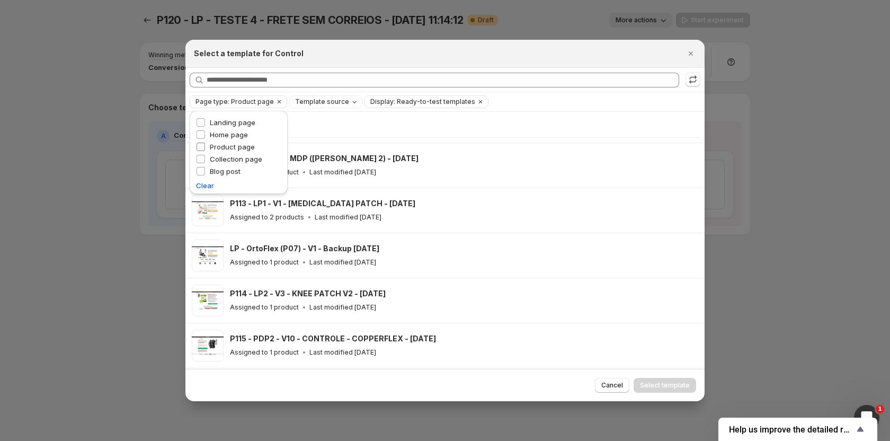
scroll to position [175, 0]
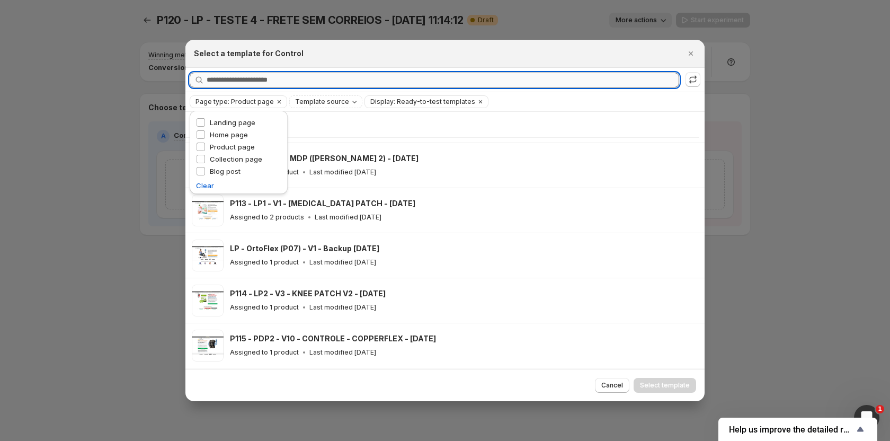
click at [465, 78] on input "Searching all templates" at bounding box center [443, 80] width 473 height 15
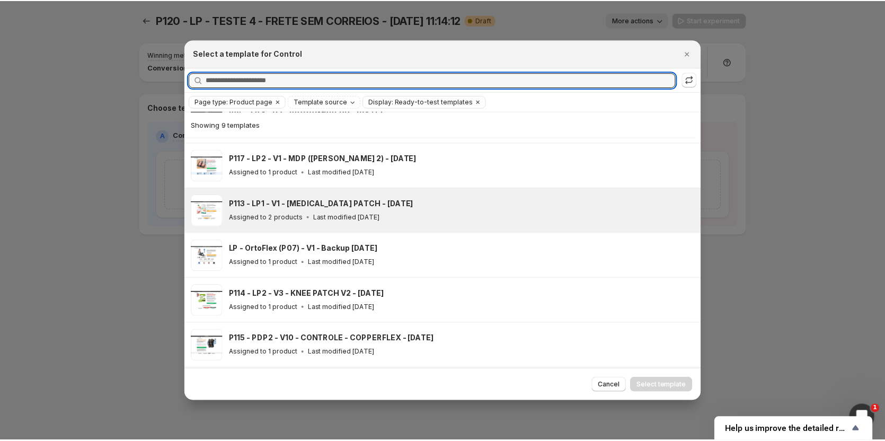
scroll to position [0, 0]
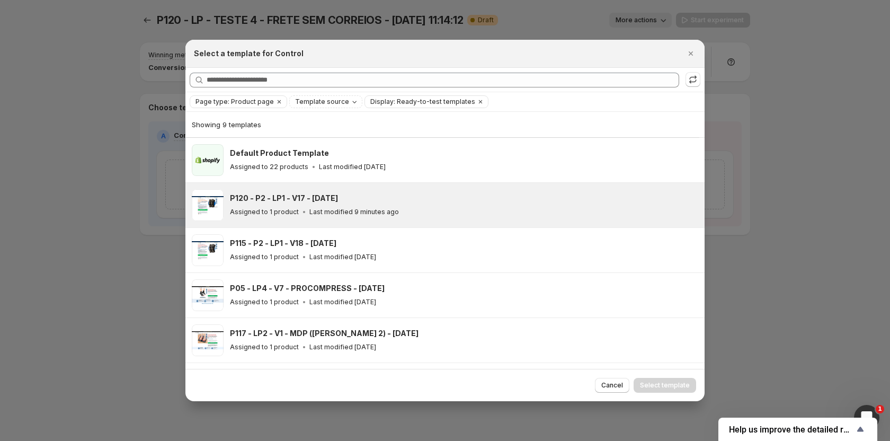
click at [325, 204] on div "P120 - P2 - LP1 - V17 - 16/08/25 Assigned to 1 product Last modified 9 minutes …" at bounding box center [462, 205] width 465 height 24
click at [659, 388] on span "Select template" at bounding box center [665, 385] width 50 height 8
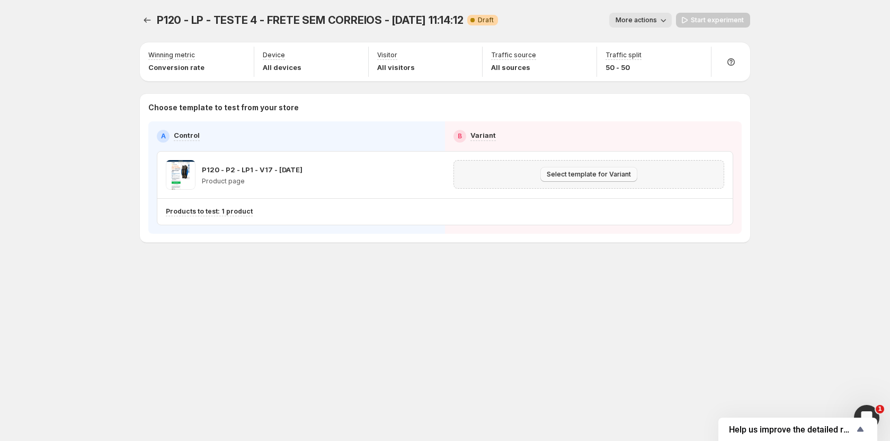
click at [567, 173] on span "Select template for Variant" at bounding box center [589, 174] width 84 height 8
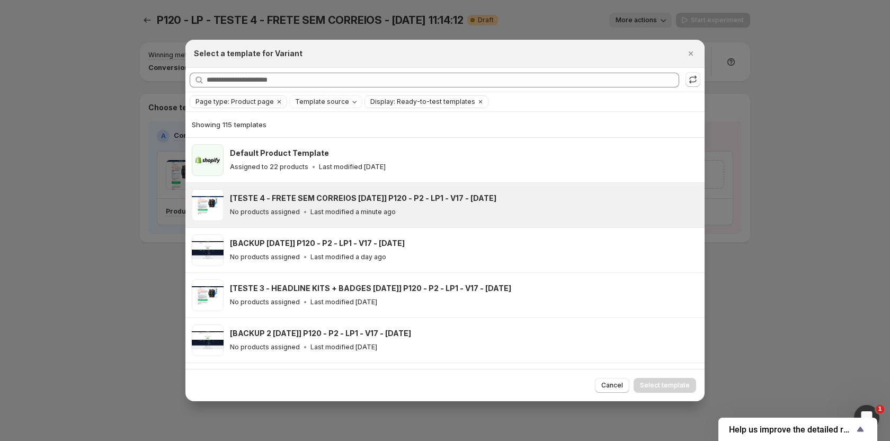
click at [299, 196] on h3 "[TESTE 4 - FRETE SEM CORREIOS [DATE]] P120 - P2 - LP1 - V17 - [DATE]" at bounding box center [363, 198] width 267 height 11
click at [678, 386] on span "Select template" at bounding box center [665, 385] width 50 height 8
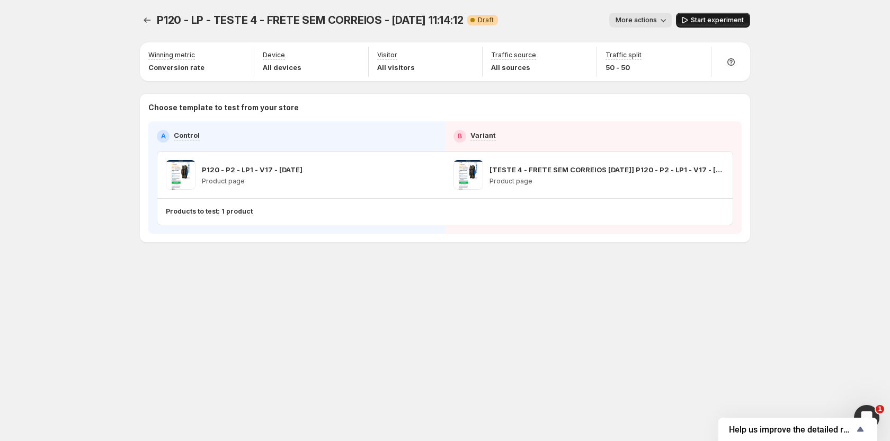
click at [711, 25] on button "Start experiment" at bounding box center [713, 20] width 74 height 15
drag, startPoint x: 145, startPoint y: 23, endPoint x: 145, endPoint y: 15, distance: 7.4
click at [145, 21] on icon "Experiments" at bounding box center [147, 20] width 11 height 11
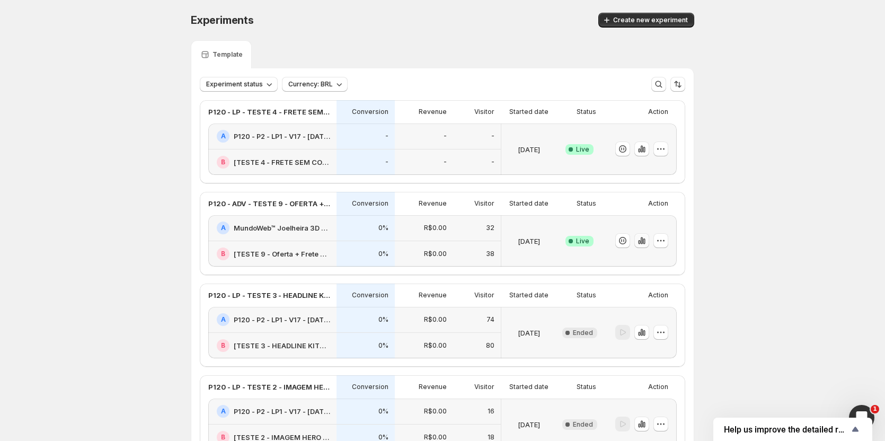
click at [640, 241] on icon "button" at bounding box center [639, 242] width 2 height 4
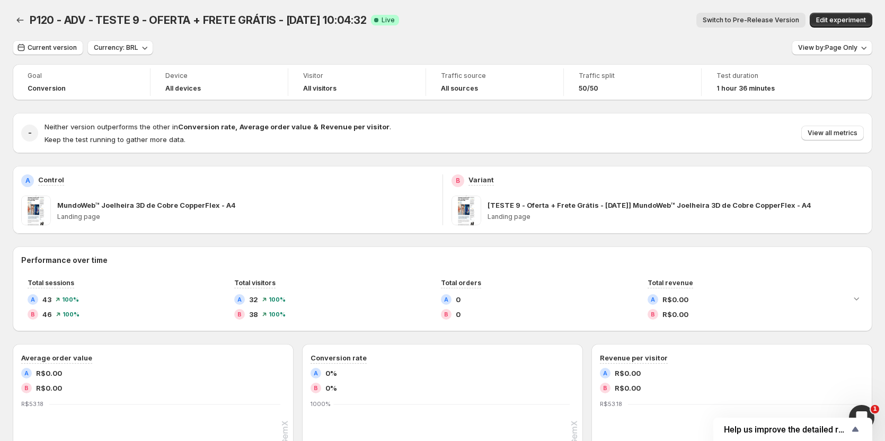
click at [732, 22] on span "Switch to Pre-Release Version" at bounding box center [751, 20] width 96 height 8
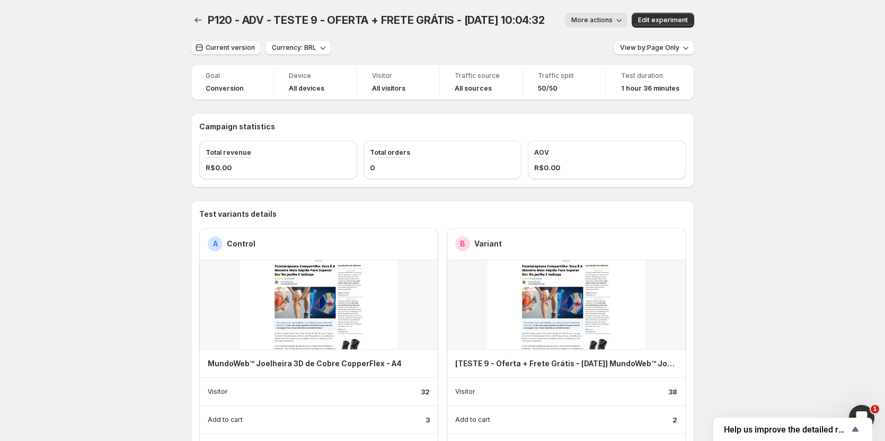
click at [234, 52] on button "Current version" at bounding box center [226, 47] width 70 height 15
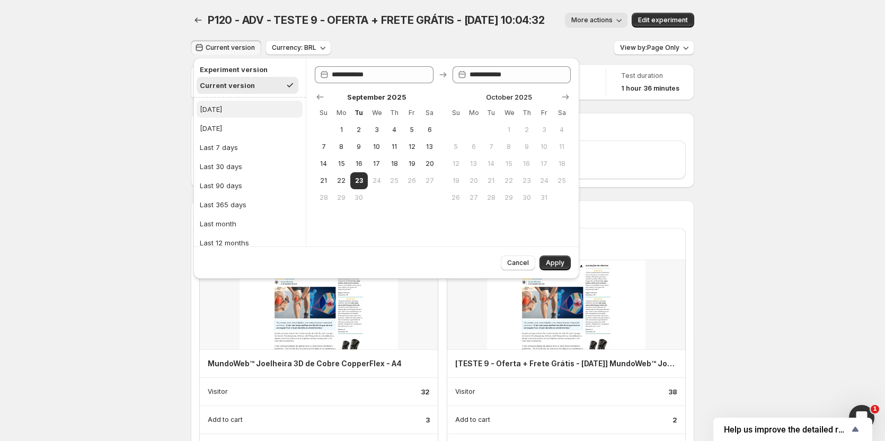
click at [210, 111] on div "[DATE]" at bounding box center [211, 109] width 22 height 11
click at [562, 256] on button "Apply" at bounding box center [554, 262] width 31 height 15
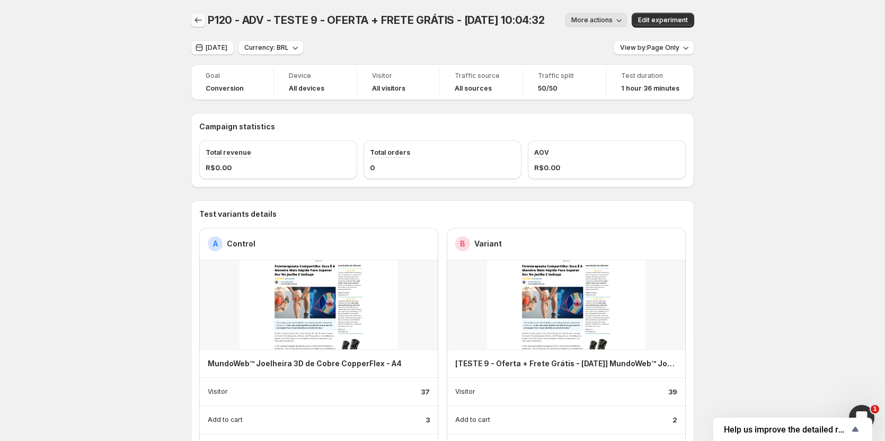
click at [200, 24] on icon "Back" at bounding box center [198, 20] width 11 height 11
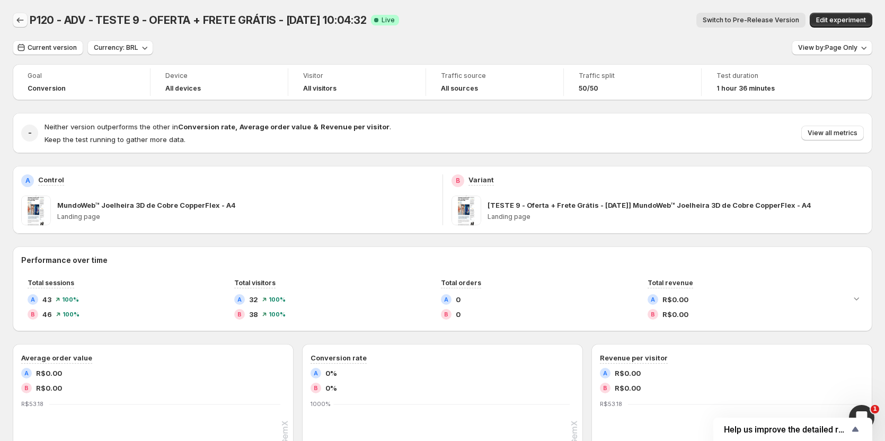
click at [24, 20] on icon "Back" at bounding box center [20, 20] width 11 height 11
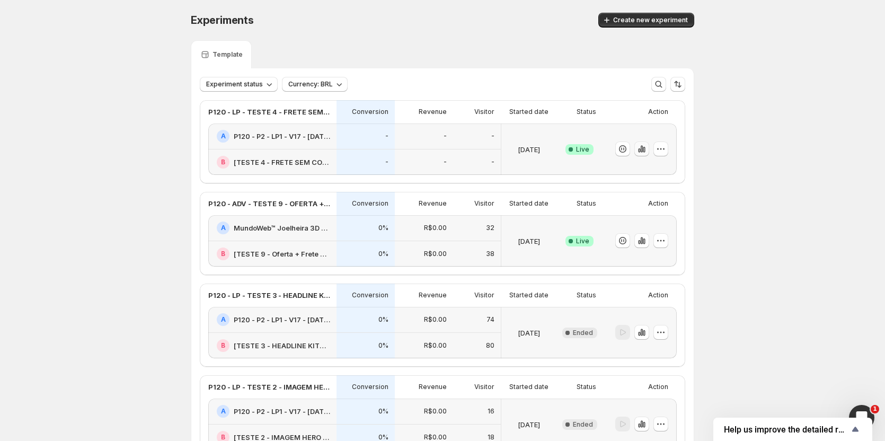
click at [643, 150] on icon "button" at bounding box center [642, 149] width 2 height 7
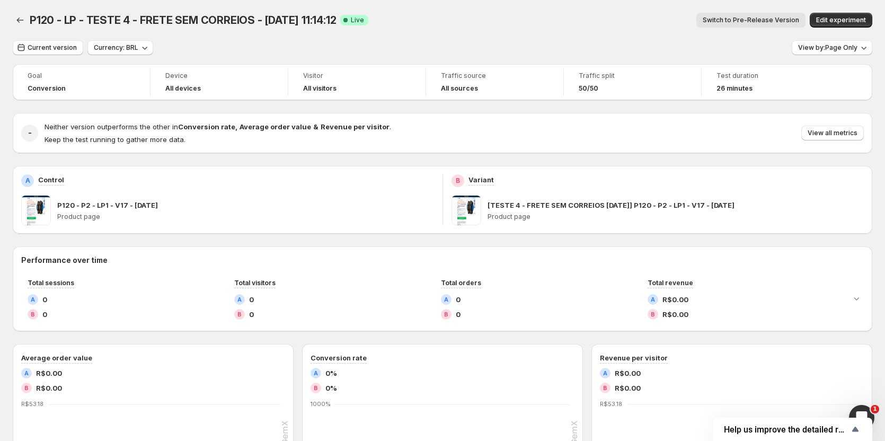
click at [724, 27] on button "Switch to Pre-Release Version" at bounding box center [750, 20] width 109 height 15
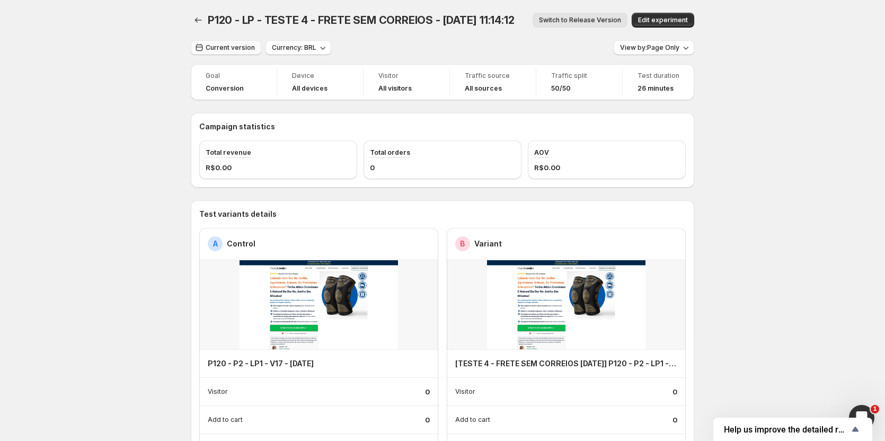
click at [226, 51] on span "Current version" at bounding box center [230, 47] width 49 height 8
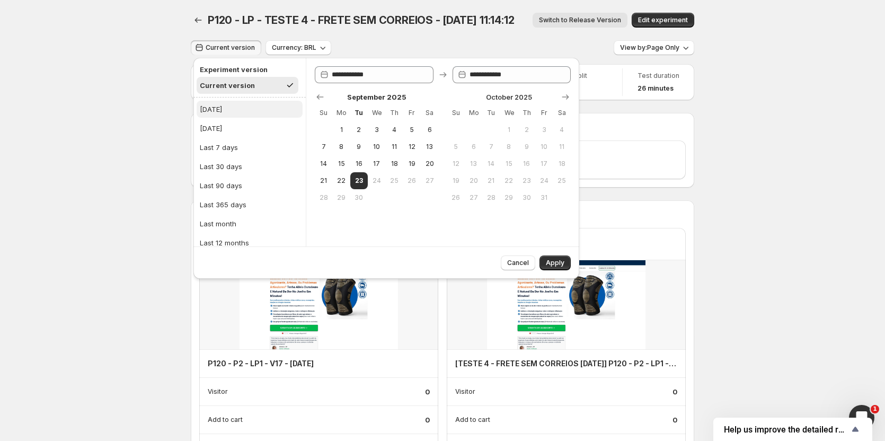
click at [211, 112] on div "[DATE]" at bounding box center [211, 109] width 22 height 11
click at [550, 262] on span "Apply" at bounding box center [555, 263] width 19 height 8
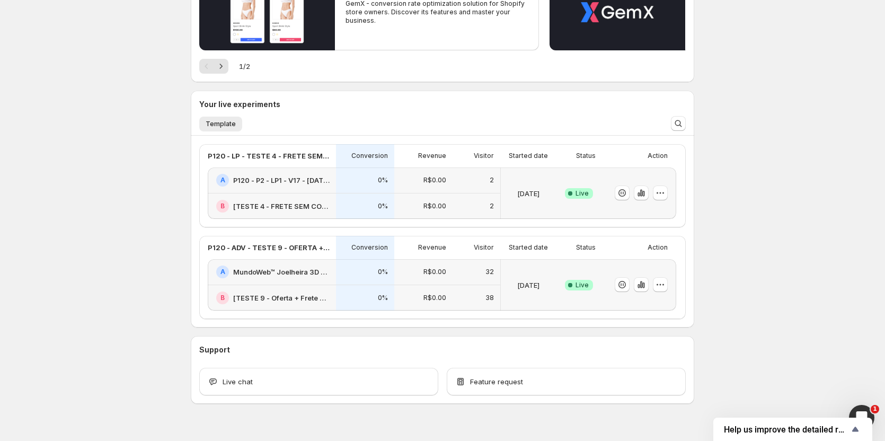
scroll to position [159, 0]
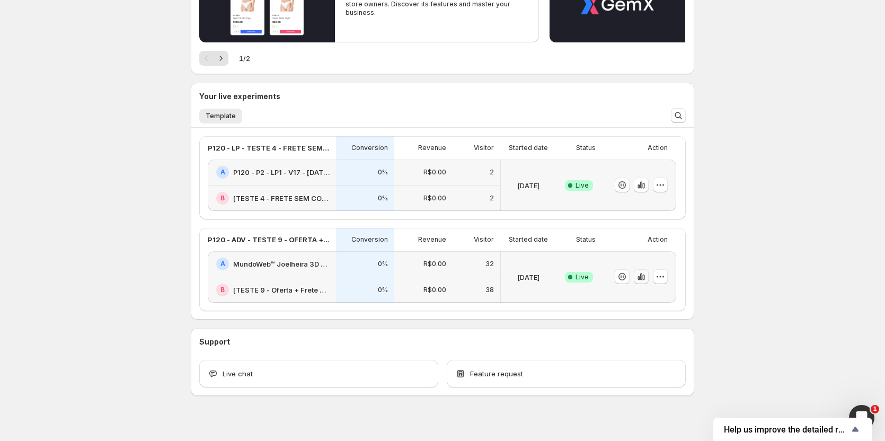
click at [647, 276] on icon "button" at bounding box center [641, 276] width 11 height 11
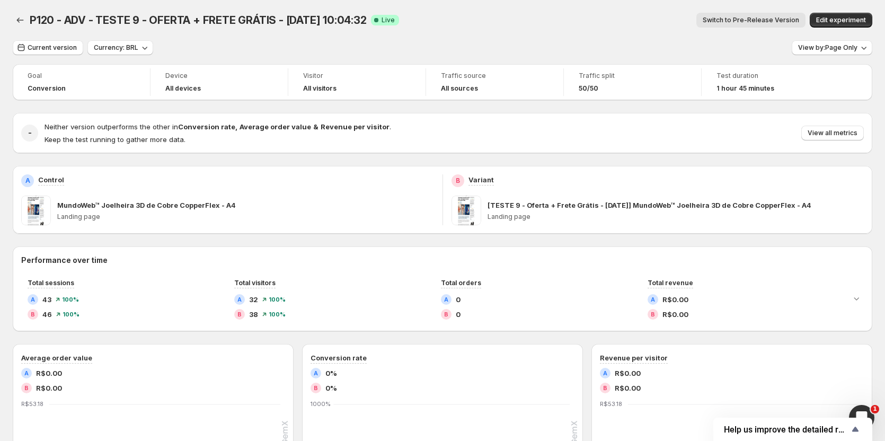
drag, startPoint x: 791, startPoint y: 20, endPoint x: 784, endPoint y: 20, distance: 6.9
click at [790, 20] on span "Switch to Pre-Release Version" at bounding box center [751, 20] width 96 height 8
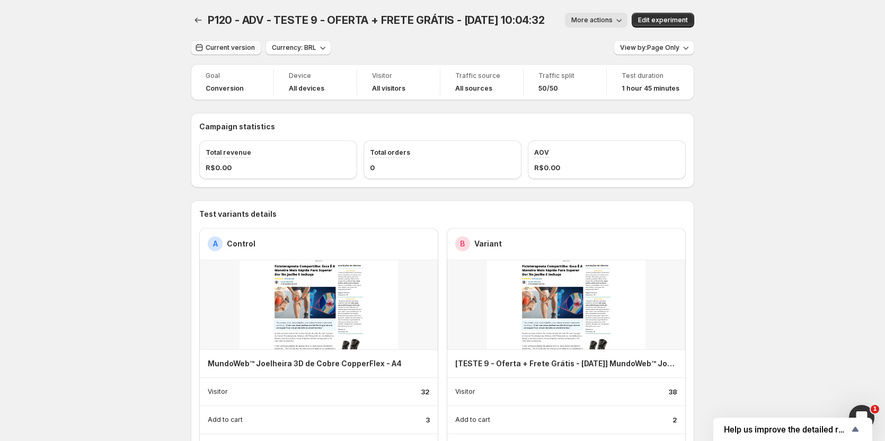
click at [237, 54] on button "Current version" at bounding box center [226, 47] width 70 height 15
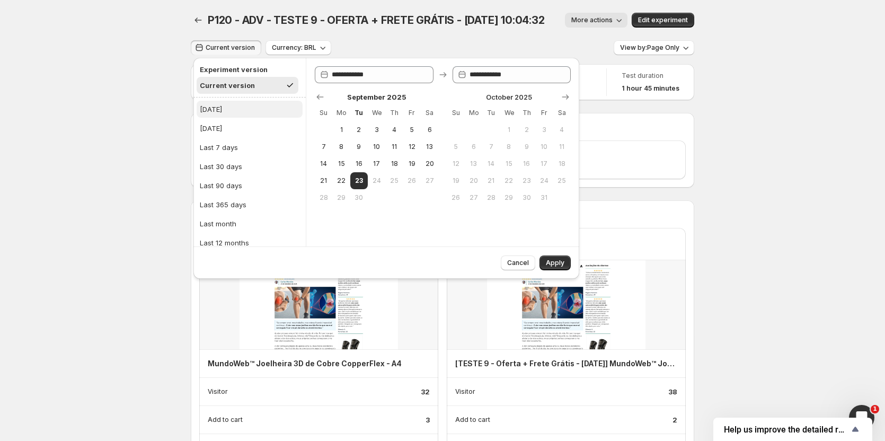
click at [220, 110] on button "[DATE]" at bounding box center [250, 109] width 106 height 17
click at [570, 262] on div "Cancel Apply" at bounding box center [386, 262] width 386 height 32
click at [555, 257] on button "Apply" at bounding box center [554, 262] width 31 height 15
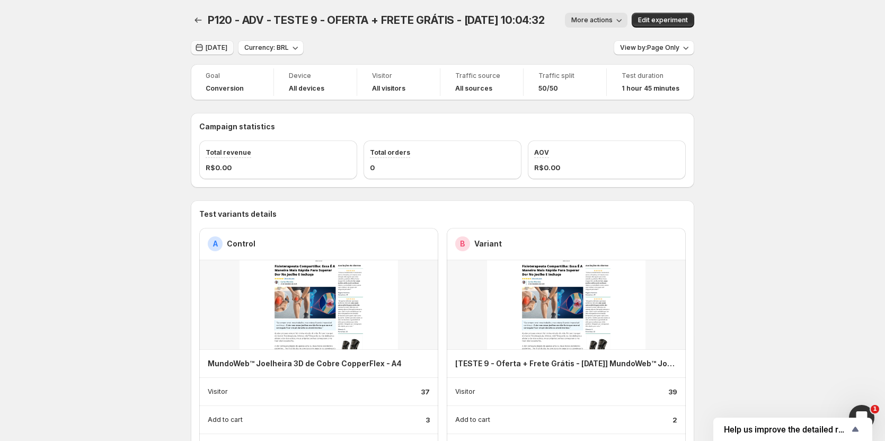
click at [210, 51] on span "[DATE]" at bounding box center [217, 47] width 22 height 8
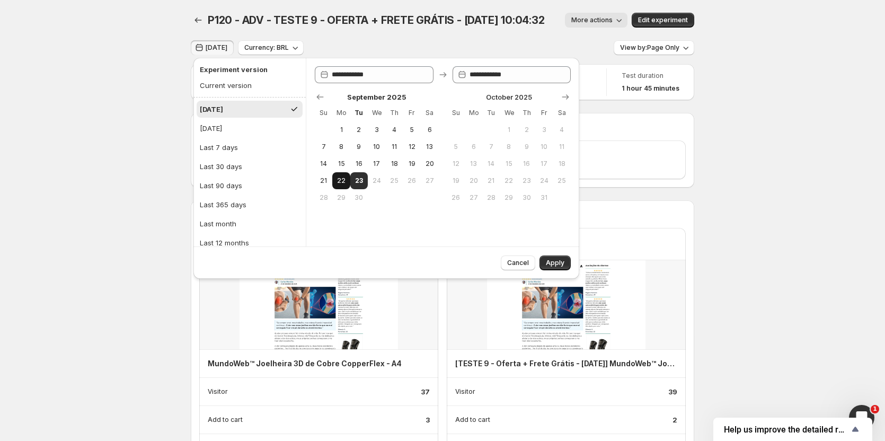
drag, startPoint x: 339, startPoint y: 179, endPoint x: 348, endPoint y: 179, distance: 9.5
click at [339, 179] on span "22" at bounding box center [341, 180] width 9 height 8
type input "**********"
click at [353, 180] on button "23" at bounding box center [358, 180] width 17 height 17
type input "**********"
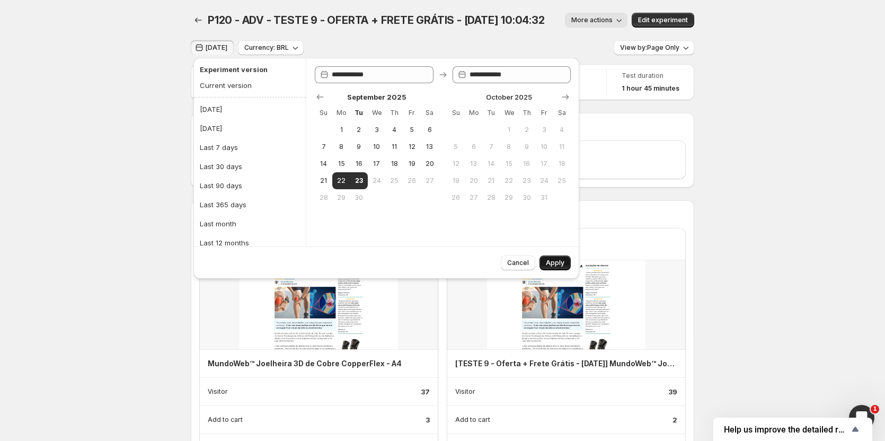
click at [556, 265] on span "Apply" at bounding box center [555, 263] width 19 height 8
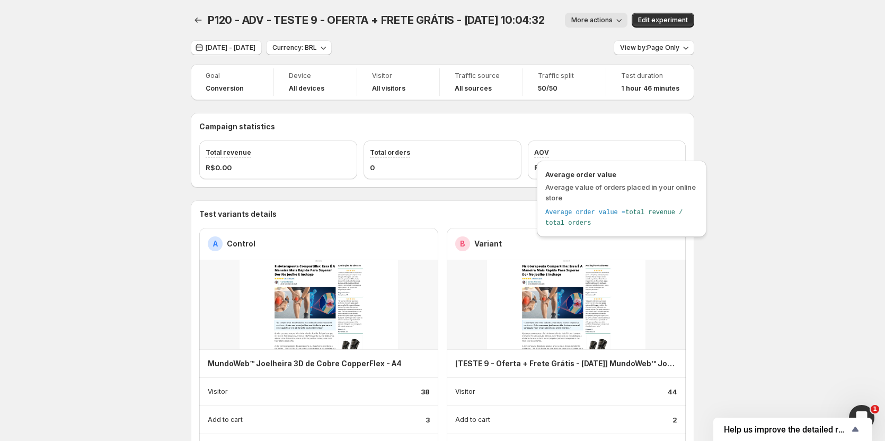
click at [554, 156] on div "AOV" at bounding box center [606, 152] width 145 height 11
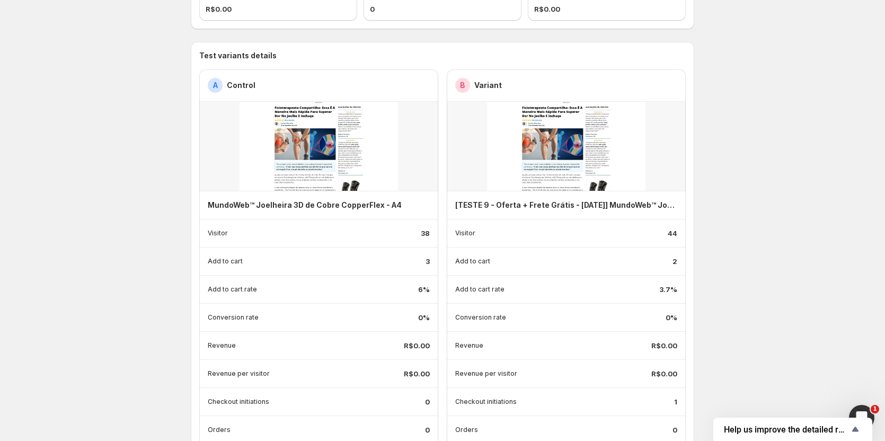
scroll to position [159, 0]
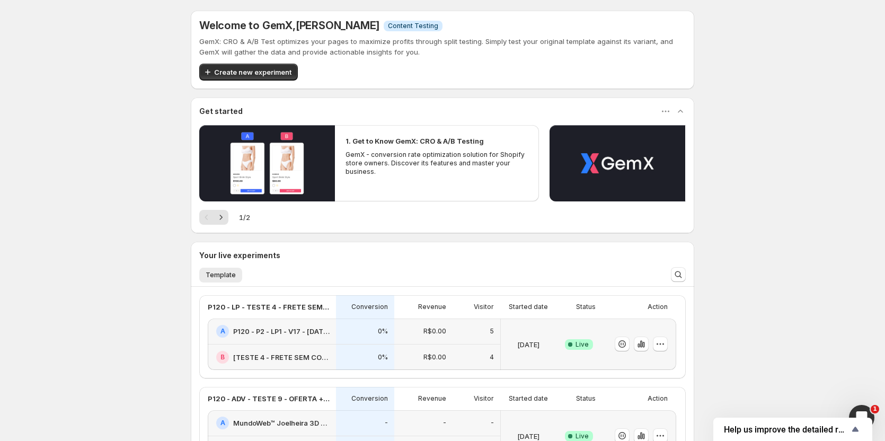
scroll to position [106, 0]
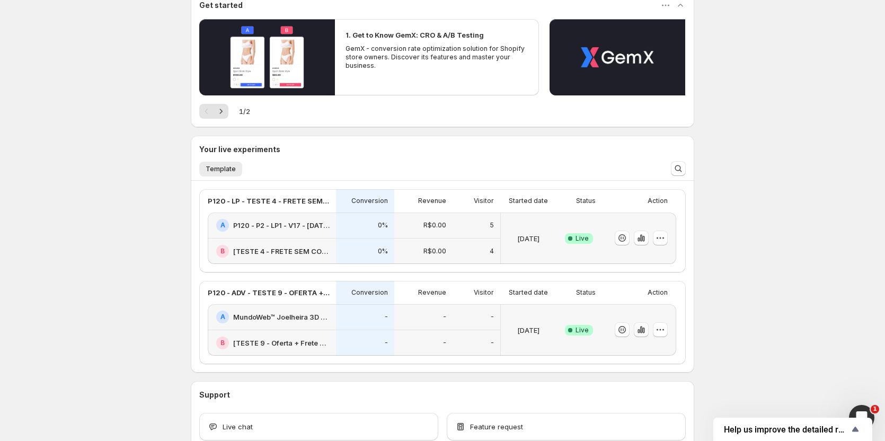
click at [642, 331] on icon "button" at bounding box center [641, 329] width 2 height 7
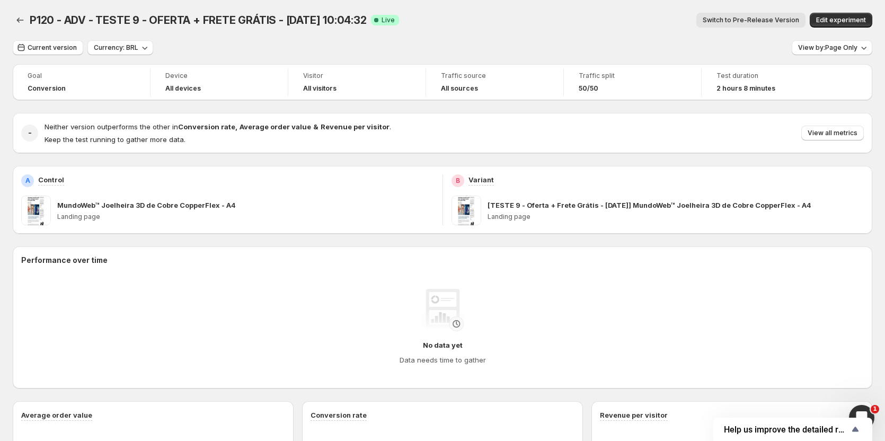
click at [732, 21] on span "Switch to Pre-Release Version" at bounding box center [751, 20] width 96 height 8
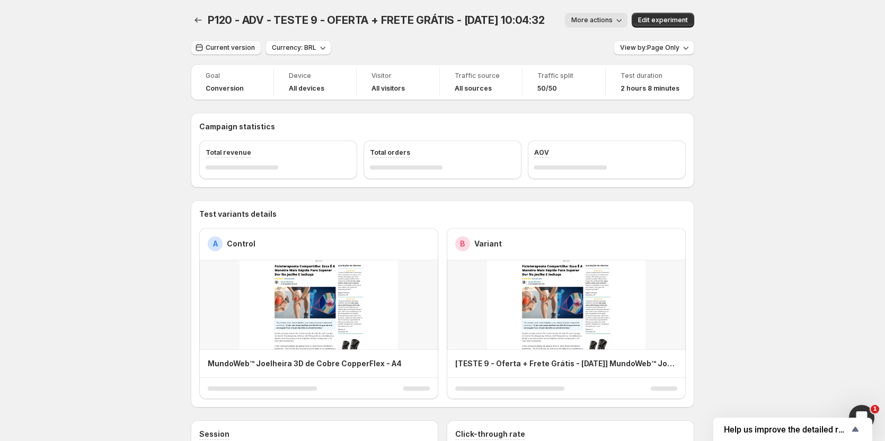
click at [241, 51] on span "Current version" at bounding box center [230, 47] width 49 height 8
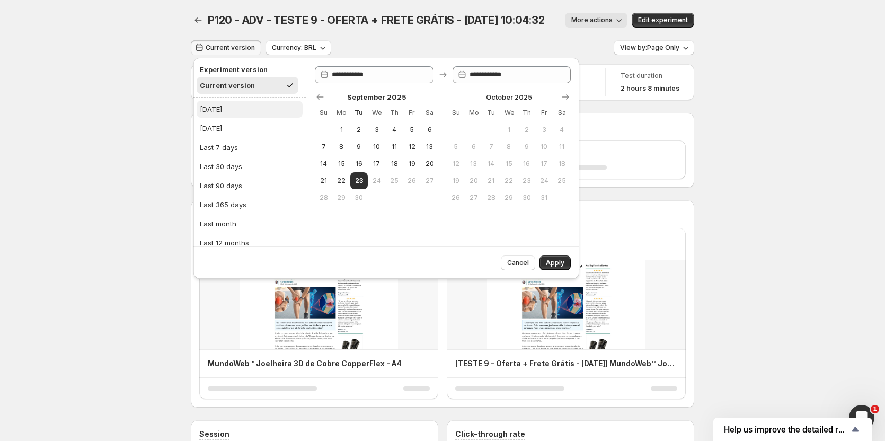
click at [204, 110] on div "[DATE]" at bounding box center [211, 109] width 22 height 11
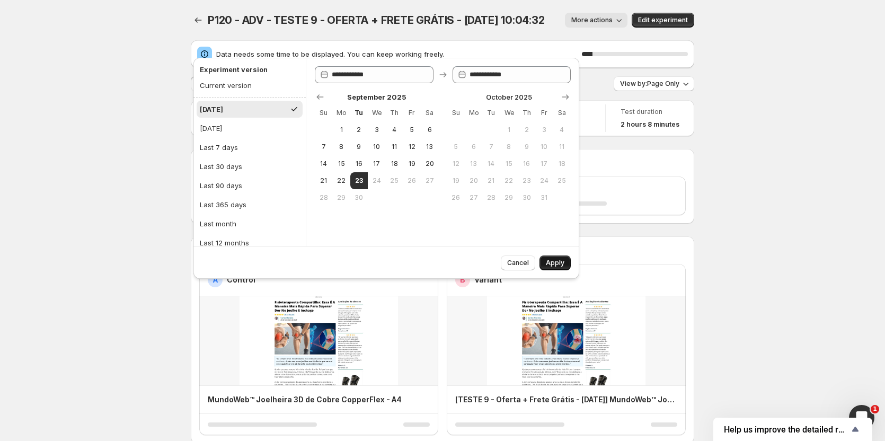
click at [547, 260] on span "Apply" at bounding box center [555, 263] width 19 height 8
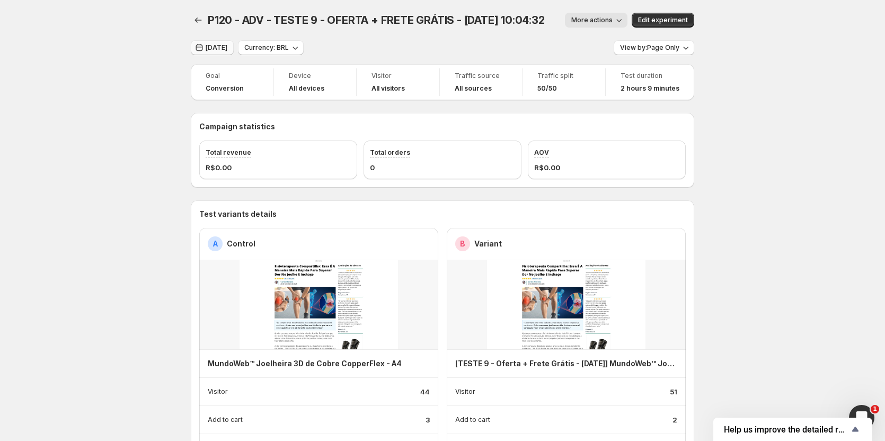
click at [209, 50] on span "[DATE]" at bounding box center [217, 47] width 22 height 8
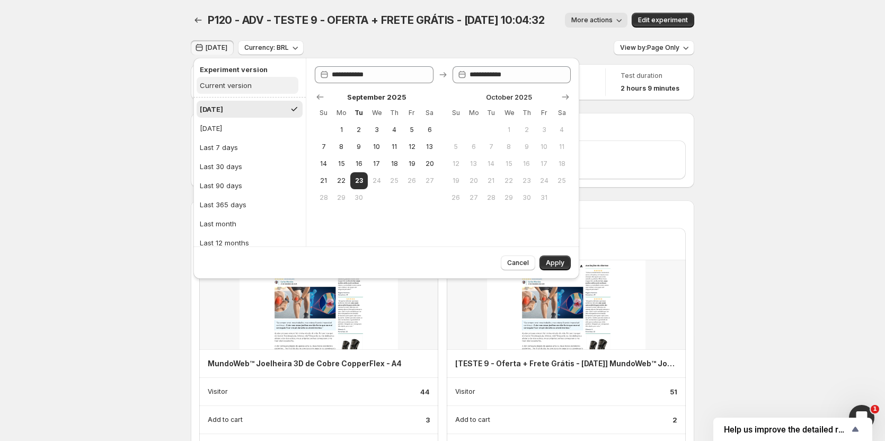
click at [203, 90] on div "Current version" at bounding box center [226, 85] width 52 height 11
click at [552, 267] on button "Apply" at bounding box center [554, 262] width 31 height 15
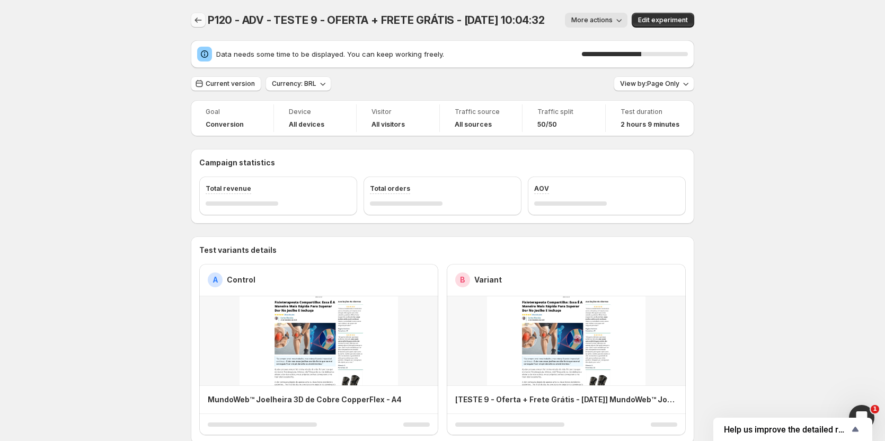
click at [199, 20] on icon "Back" at bounding box center [198, 19] width 7 height 5
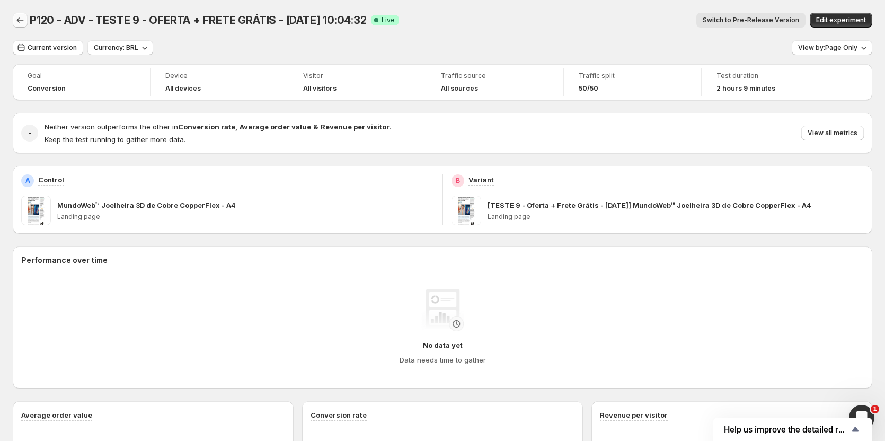
click at [17, 23] on icon "Back" at bounding box center [20, 20] width 11 height 11
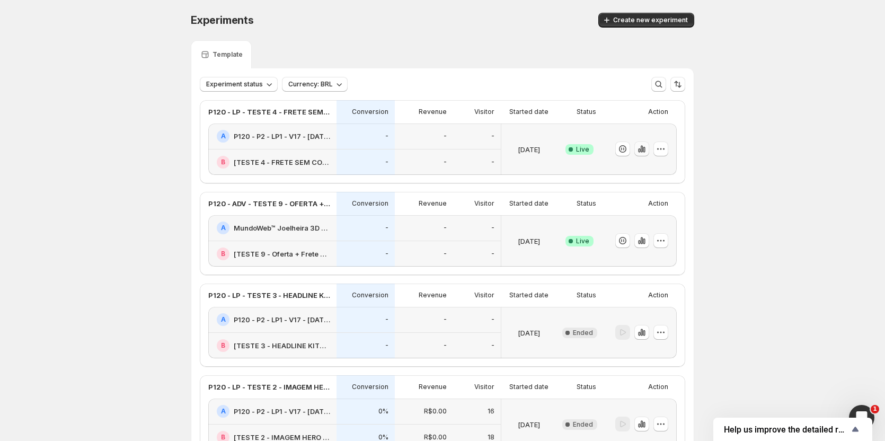
click at [642, 149] on icon "button" at bounding box center [641, 149] width 11 height 11
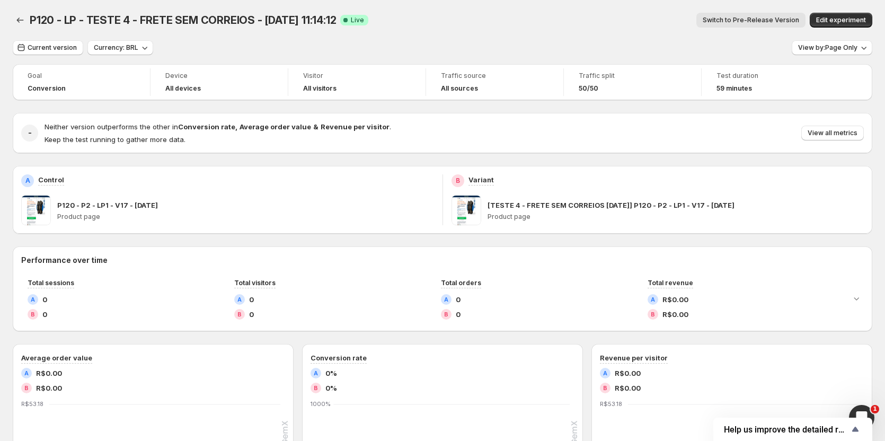
click at [765, 19] on span "Switch to Pre-Release Version" at bounding box center [751, 20] width 96 height 8
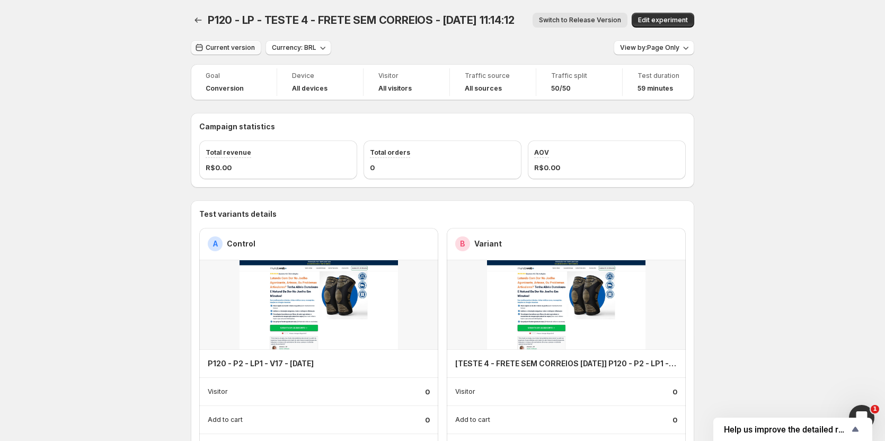
click at [227, 47] on span "Current version" at bounding box center [230, 47] width 49 height 8
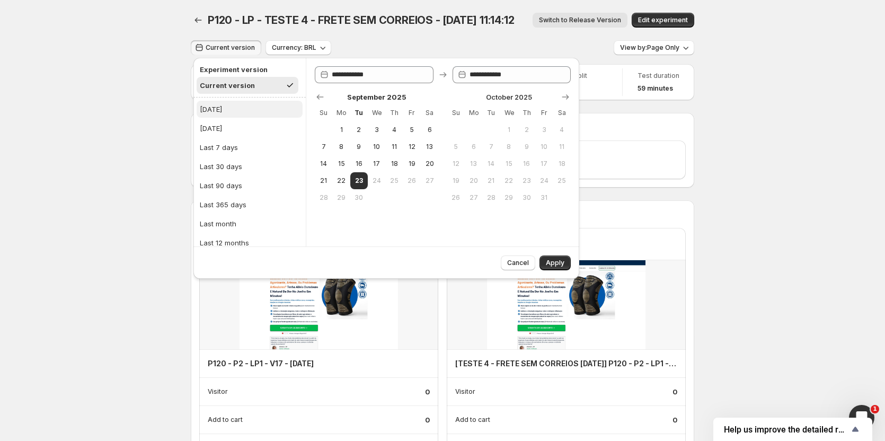
click at [204, 110] on div "[DATE]" at bounding box center [211, 109] width 22 height 11
click at [548, 256] on button "Apply" at bounding box center [554, 262] width 31 height 15
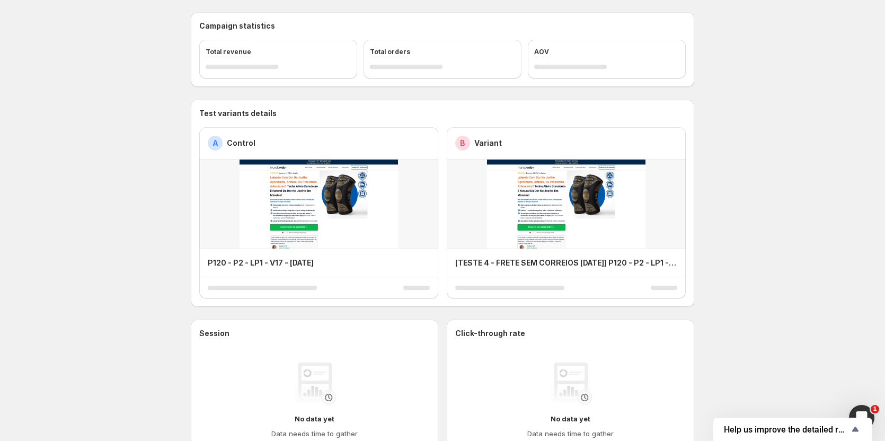
scroll to position [212, 0]
